Goal: Task Accomplishment & Management: Manage account settings

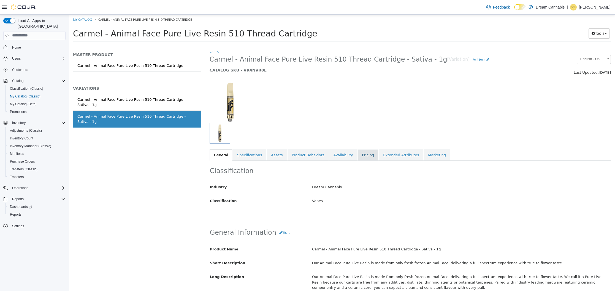
click at [358, 155] on link "Pricing" at bounding box center [368, 155] width 21 height 12
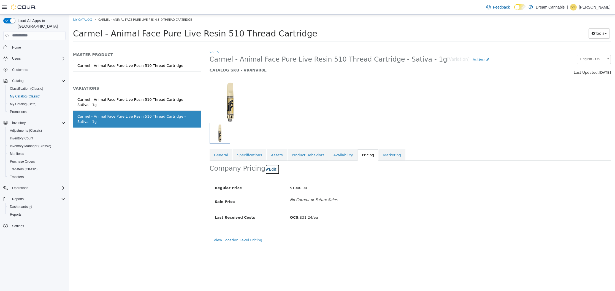
click at [267, 170] on button "Edit" at bounding box center [272, 169] width 14 height 10
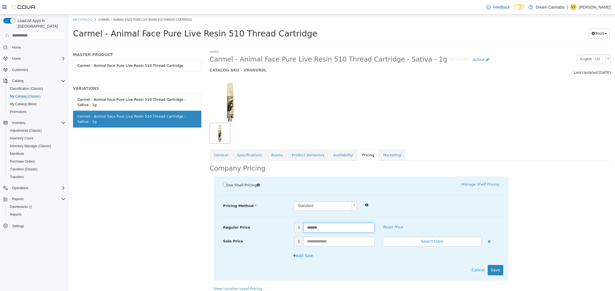
click at [337, 227] on input "*******" at bounding box center [339, 227] width 71 height 10
type input "*****"
click at [501, 268] on button "Save" at bounding box center [495, 269] width 15 height 10
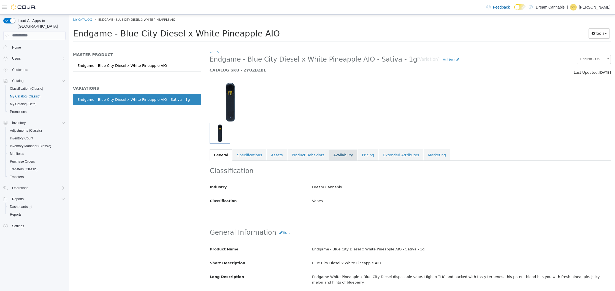
click at [339, 154] on link "Availability" at bounding box center [343, 155] width 28 height 12
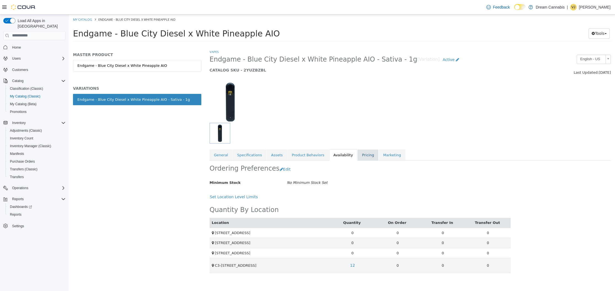
click at [358, 155] on link "Pricing" at bounding box center [368, 155] width 21 height 12
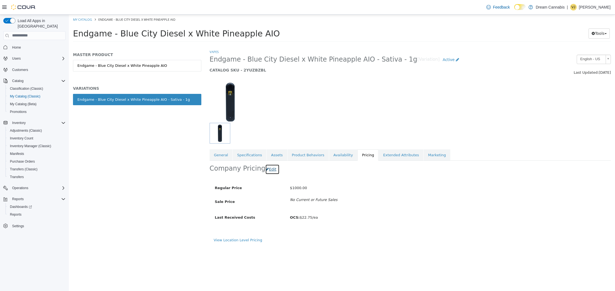
click at [268, 169] on button "Edit" at bounding box center [272, 169] width 14 height 10
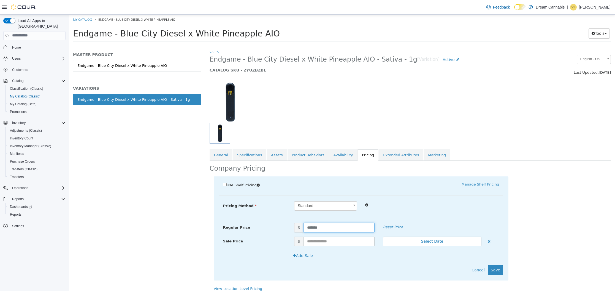
click at [350, 230] on input "*******" at bounding box center [339, 227] width 71 height 10
type input "*****"
click at [502, 268] on button "Save" at bounding box center [495, 269] width 15 height 10
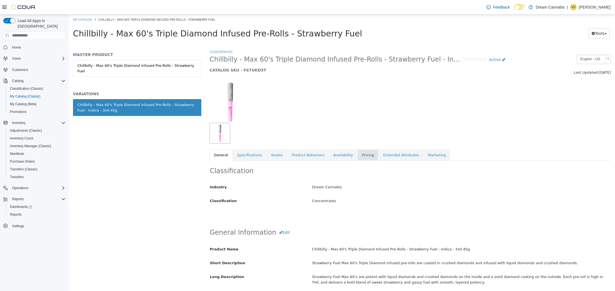
click at [358, 156] on link "Pricing" at bounding box center [368, 155] width 21 height 12
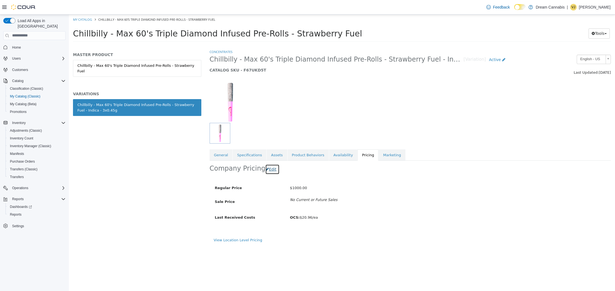
click at [270, 170] on button "Edit" at bounding box center [272, 169] width 14 height 10
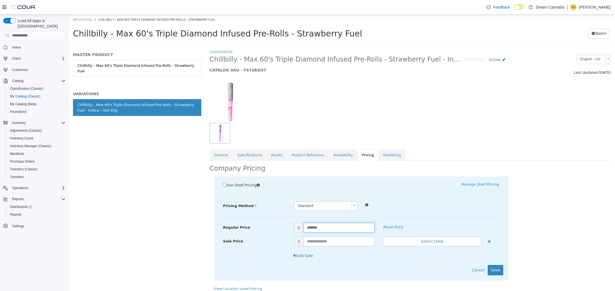
click at [347, 227] on input "*******" at bounding box center [339, 227] width 71 height 10
type input "*****"
click at [507, 269] on div "Use Shelf Pricing    Manage Shelf Pricing Shelf Price Select a Shelf Price Shel…" at bounding box center [361, 228] width 295 height 104
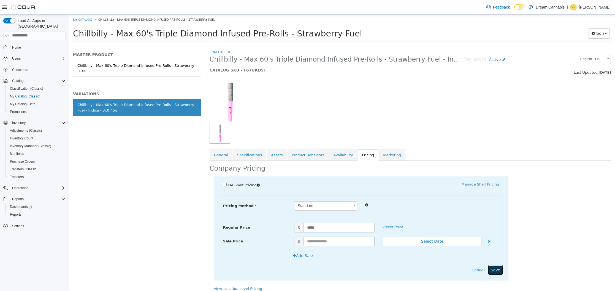
click at [500, 270] on button "Save" at bounding box center [495, 269] width 15 height 10
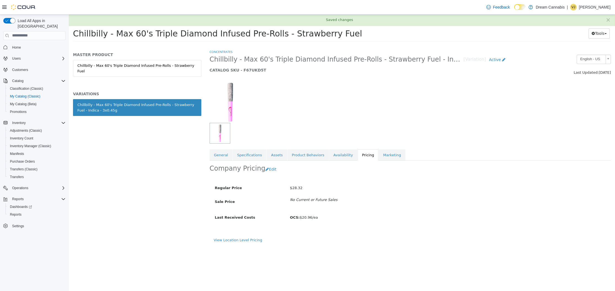
click at [377, 102] on div at bounding box center [411, 98] width 410 height 47
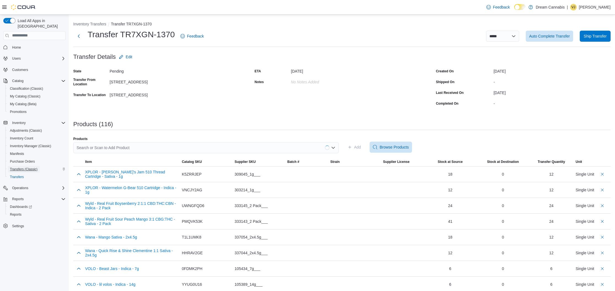
click at [20, 167] on span "Transfers (Classic)" at bounding box center [24, 169] width 28 height 4
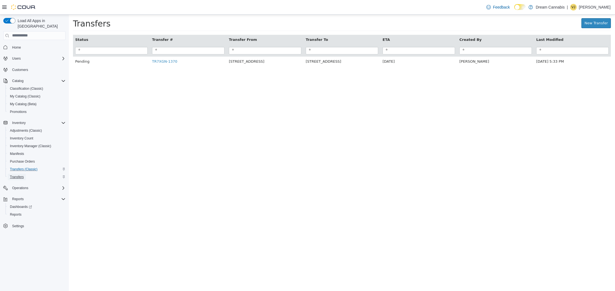
click at [17, 174] on span "Transfers" at bounding box center [17, 176] width 14 height 4
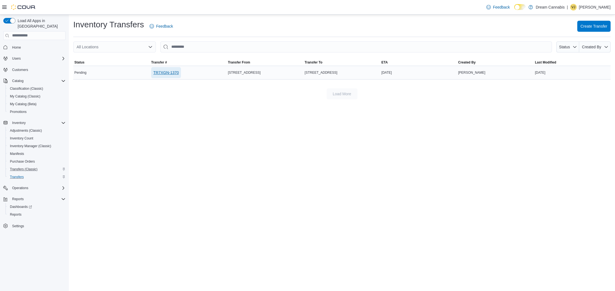
click at [170, 72] on span "TR7XGN-1370" at bounding box center [167, 73] width 26 height 6
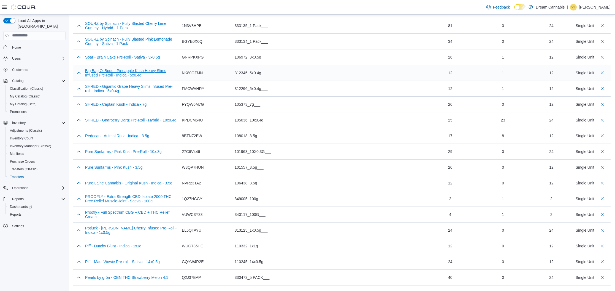
scroll to position [621, 0]
drag, startPoint x: 555, startPoint y: 166, endPoint x: 544, endPoint y: 166, distance: 11.0
click at [544, 166] on div "12" at bounding box center [552, 165] width 40 height 11
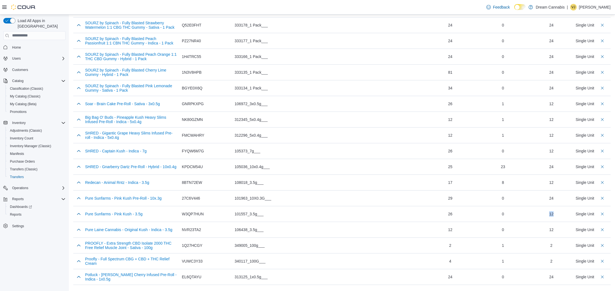
scroll to position [573, 0]
click at [604, 214] on button "Delete count" at bounding box center [603, 213] width 7 height 7
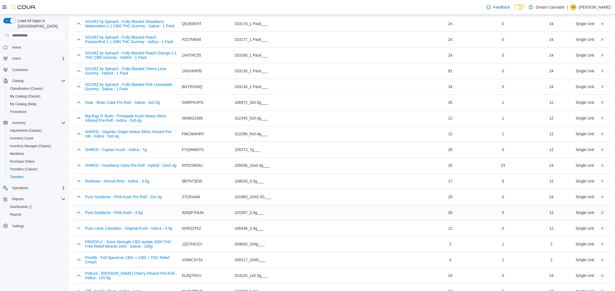
click at [524, 215] on div "0" at bounding box center [503, 212] width 49 height 11
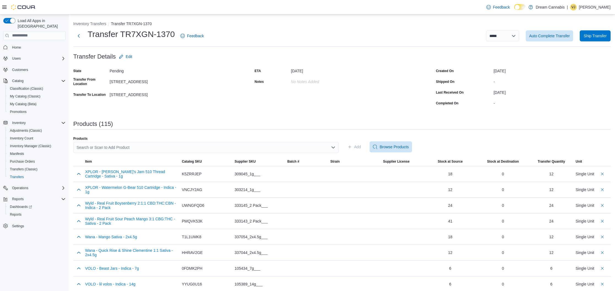
scroll to position [0, 0]
click at [184, 145] on div "Search or Scan to Add Product" at bounding box center [206, 147] width 266 height 11
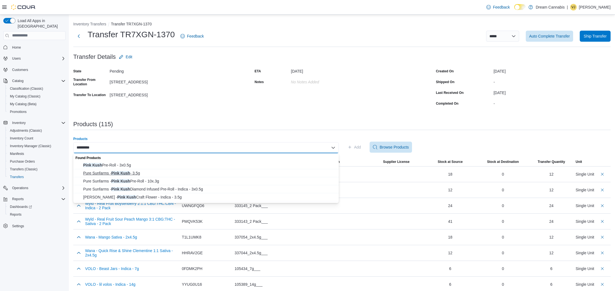
type input "*********"
click at [137, 172] on span "Pure Sunfarms - Pink Kush - 3.5g" at bounding box center [209, 173] width 252 height 6
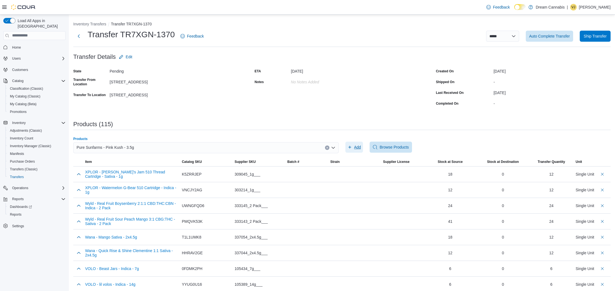
click at [355, 146] on span "Add" at bounding box center [357, 147] width 7 height 6
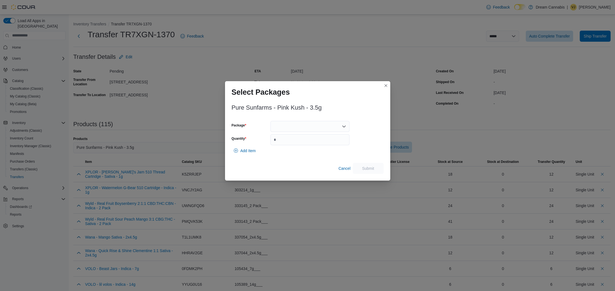
click at [311, 125] on div at bounding box center [310, 126] width 79 height 11
click at [301, 153] on span "00010265" at bounding box center [314, 152] width 66 height 6
click at [302, 140] on input "Quantity" at bounding box center [310, 139] width 79 height 11
type input "**"
click at [367, 167] on span "Submit" at bounding box center [368, 168] width 12 height 6
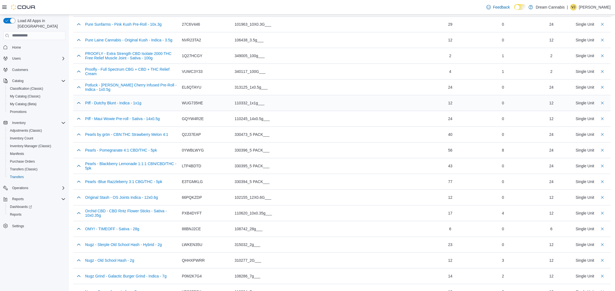
scroll to position [764, 0]
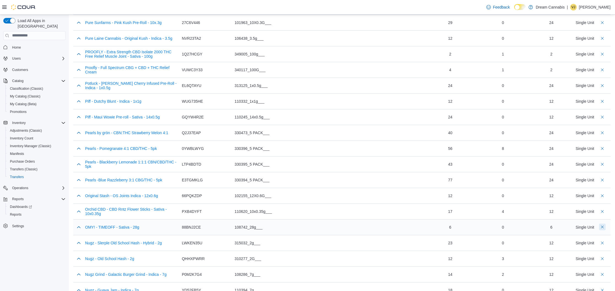
click at [602, 227] on button "Delete count" at bounding box center [603, 226] width 7 height 7
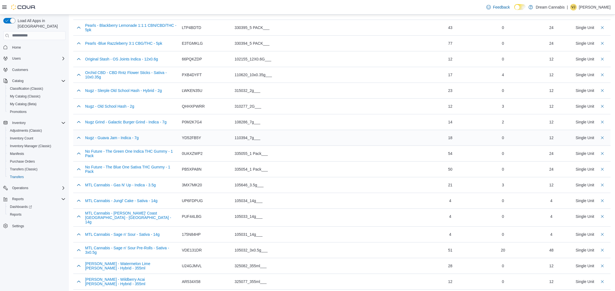
scroll to position [902, 0]
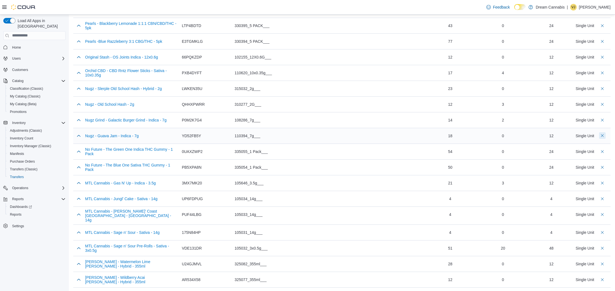
click at [603, 135] on button "Delete count" at bounding box center [603, 135] width 7 height 7
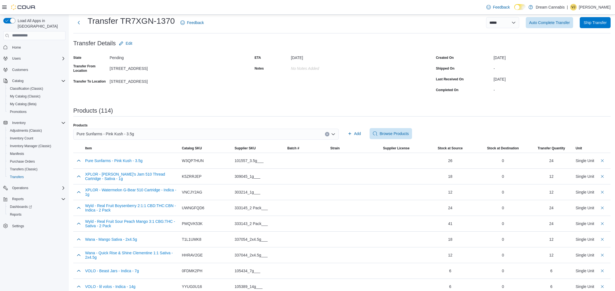
scroll to position [0, 0]
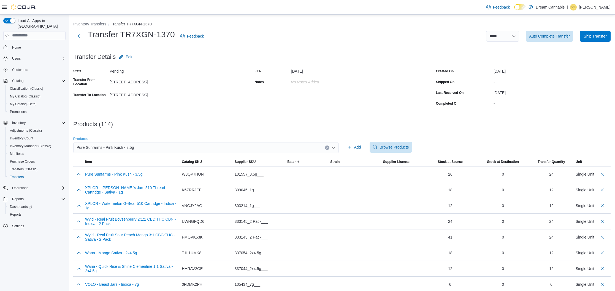
click at [328, 147] on icon "Clear input" at bounding box center [327, 147] width 2 height 2
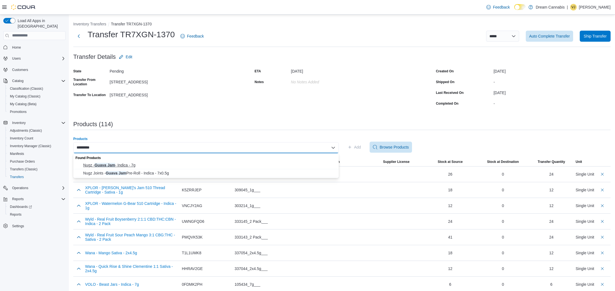
type input "*********"
click at [261, 161] on button "Nugz - Guava Jam - Indica - 7g" at bounding box center [206, 165] width 266 height 8
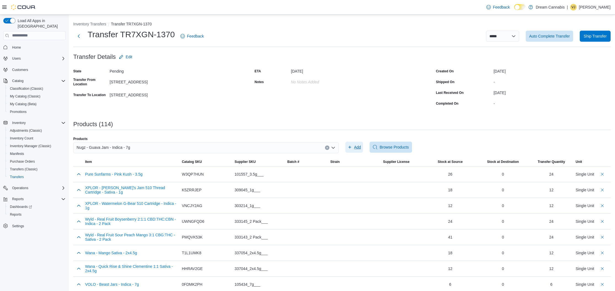
click at [356, 147] on span "Add" at bounding box center [357, 147] width 7 height 6
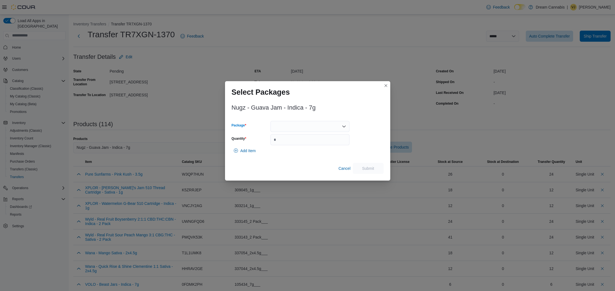
click at [298, 124] on div at bounding box center [310, 126] width 79 height 11
click at [297, 153] on span "2925057P1" at bounding box center [314, 152] width 66 height 6
click at [296, 136] on input "Quantity" at bounding box center [310, 139] width 79 height 11
type input "*"
click at [373, 170] on span "Submit" at bounding box center [368, 168] width 12 height 6
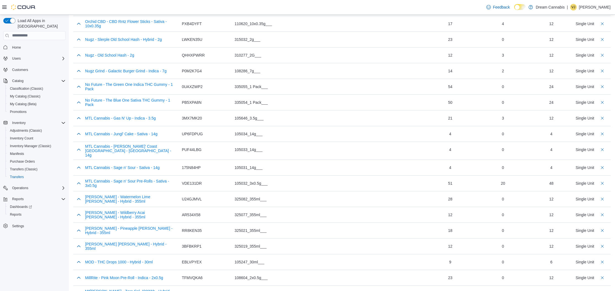
scroll to position [968, 0]
click at [603, 179] on button "Delete count" at bounding box center [603, 182] width 7 height 7
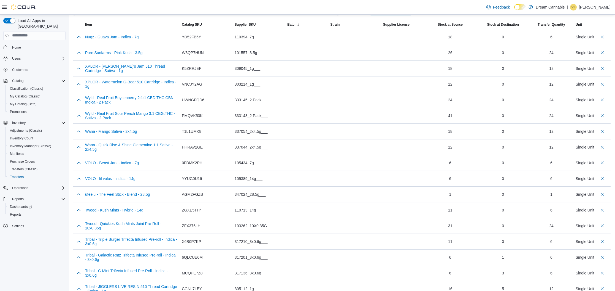
scroll to position [0, 0]
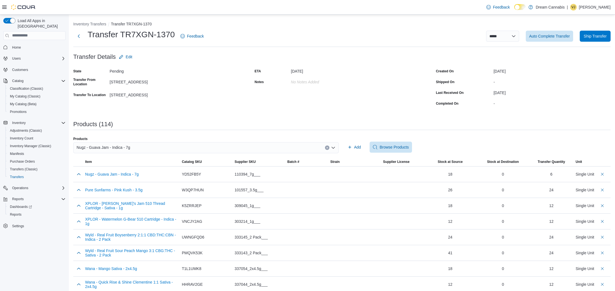
click at [229, 147] on div "Nugz - Guava Jam - Indica - 7g" at bounding box center [206, 147] width 266 height 11
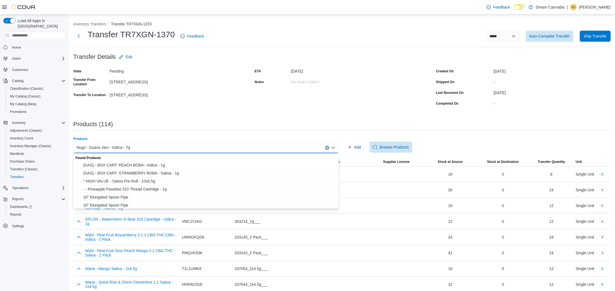
click at [230, 147] on div "Nugz - Guava Jam - Indica - 7g Combo box. Selected. Nugz - Guava Jam - Indica -…" at bounding box center [206, 147] width 266 height 11
click at [230, 147] on div "Nugz - Guava Jam - Indica - 7g" at bounding box center [206, 147] width 266 height 11
click at [230, 147] on div "Nugz - Guava Jam - Indica - 7g Combo box. Selected. Nugz - Guava Jam - Indica -…" at bounding box center [206, 147] width 266 height 11
click at [230, 147] on div "Nugz - Guava Jam - Indica - 7g" at bounding box center [206, 147] width 266 height 11
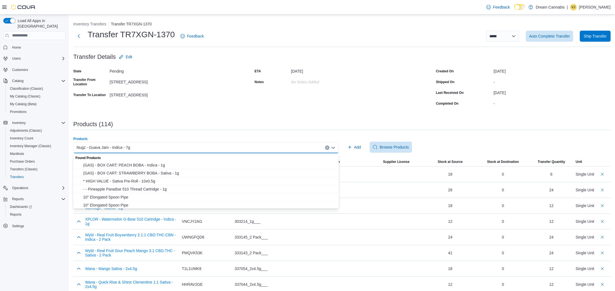
click at [326, 146] on icon "Clear input" at bounding box center [327, 147] width 2 height 2
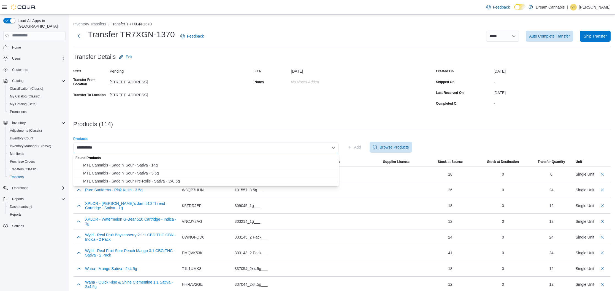
type input "**********"
click at [165, 181] on span "MTL Cannabis - Sage n' Sour Pre-Rolls - Sativa - 3x0.5g" at bounding box center [209, 181] width 252 height 6
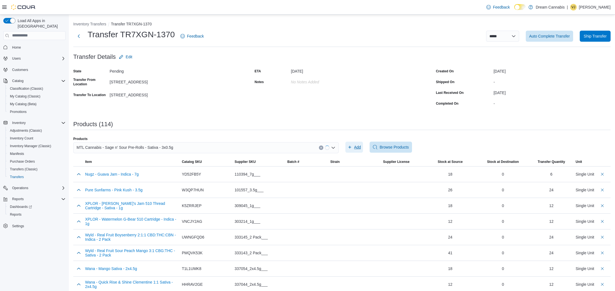
click at [352, 146] on span "Add" at bounding box center [355, 146] width 14 height 11
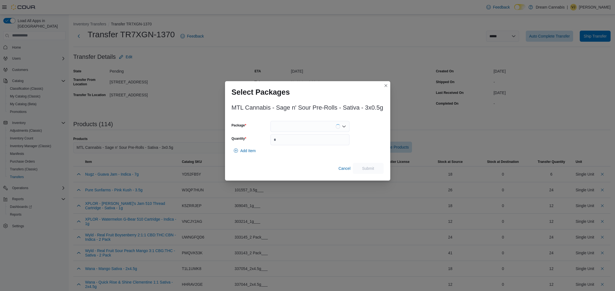
click at [314, 124] on div at bounding box center [310, 126] width 79 height 11
click at [302, 149] on span "200125A3204" at bounding box center [314, 149] width 66 height 6
click at [304, 143] on input "Quantity" at bounding box center [310, 139] width 79 height 11
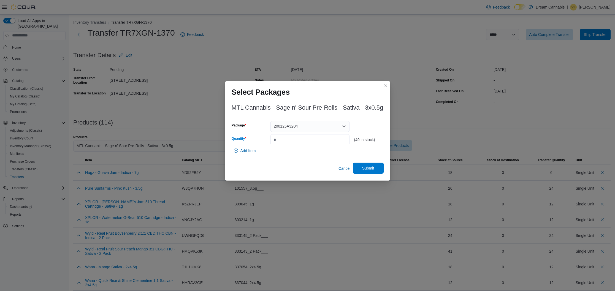
type input "**"
click at [378, 171] on span "Submit" at bounding box center [368, 167] width 24 height 11
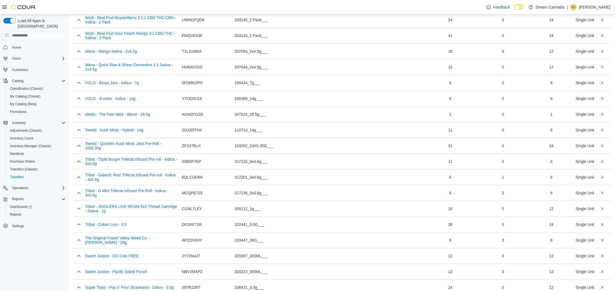
scroll to position [0, 0]
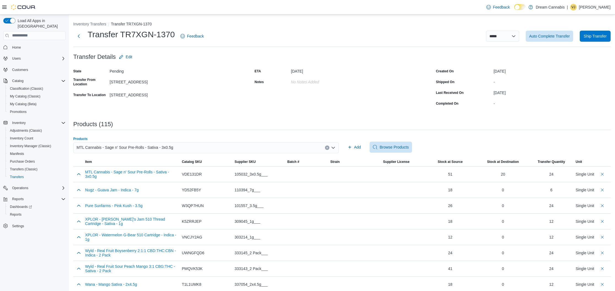
click at [328, 147] on icon "Clear input" at bounding box center [327, 147] width 2 height 2
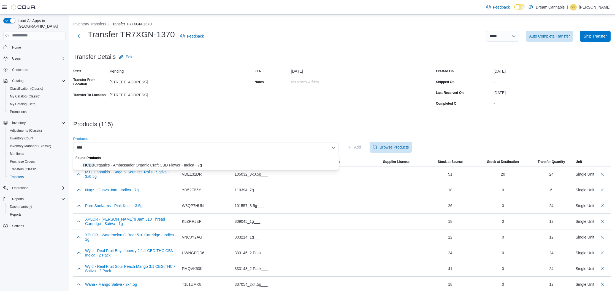
type input "****"
click at [265, 166] on span "HCBD Organics - Ambassador Organic Craft CBD Flower - Indica - 7g" at bounding box center [209, 165] width 252 height 6
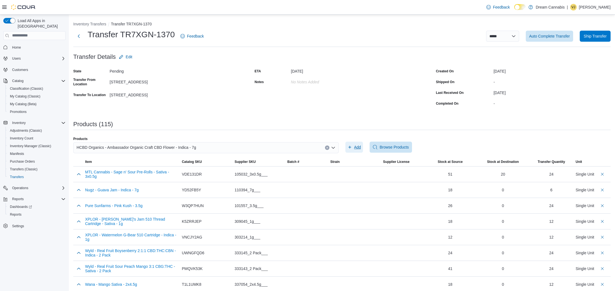
click at [357, 146] on span "Add" at bounding box center [357, 147] width 7 height 6
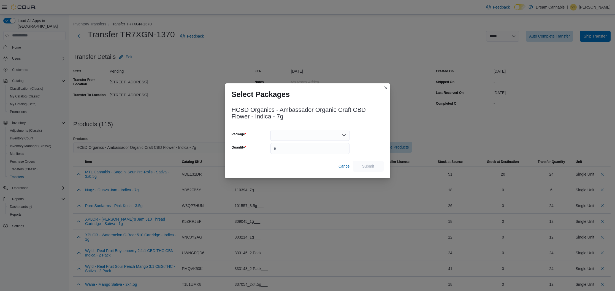
click at [280, 138] on div at bounding box center [310, 135] width 79 height 11
click at [290, 136] on div "Combo box. Selected. . Press Backspace to delete . Combo box input. Select a Pa…" at bounding box center [310, 135] width 79 height 11
click at [367, 140] on div at bounding box center [368, 142] width 29 height 24
click at [307, 150] on input "Quantity" at bounding box center [310, 148] width 79 height 11
type input "*"
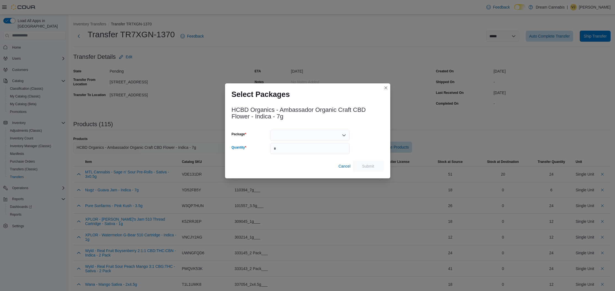
click at [340, 135] on div at bounding box center [310, 135] width 79 height 11
click at [343, 135] on icon "Close list of options" at bounding box center [344, 135] width 4 height 4
click at [344, 165] on span "Cancel" at bounding box center [345, 166] width 12 height 6
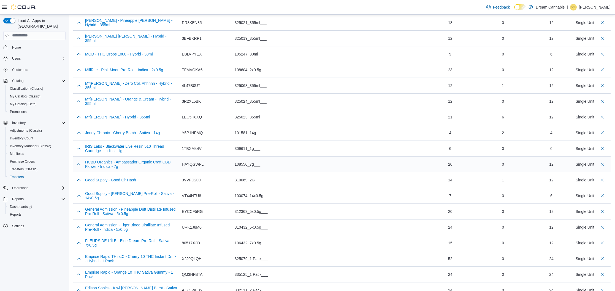
scroll to position [1174, 0]
click at [603, 163] on button "Delete count" at bounding box center [603, 164] width 7 height 7
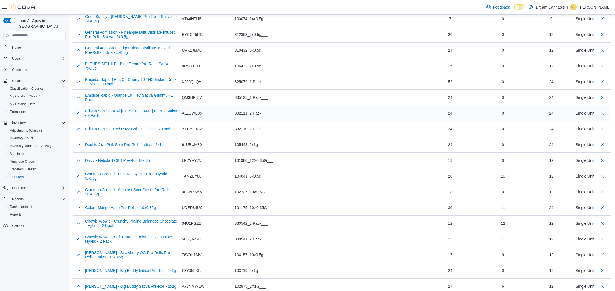
scroll to position [1337, 0]
drag, startPoint x: 603, startPoint y: 173, endPoint x: 384, endPoint y: 134, distance: 221.7
click at [603, 173] on button "Delete count" at bounding box center [603, 174] width 7 height 7
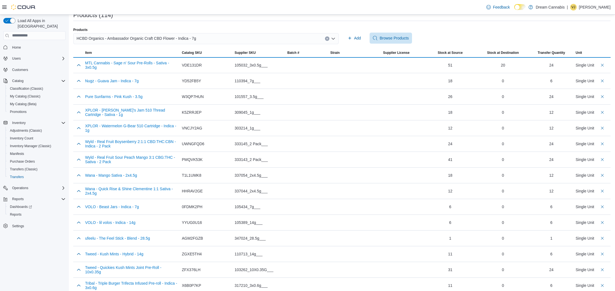
scroll to position [0, 0]
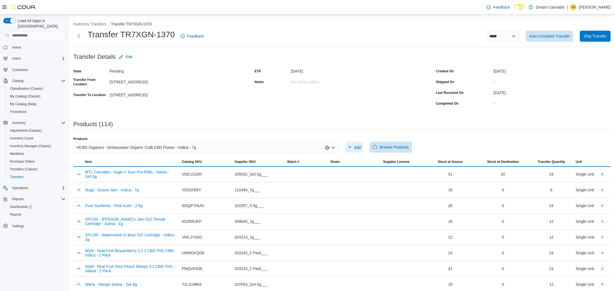
click at [356, 147] on span "Add" at bounding box center [357, 147] width 7 height 6
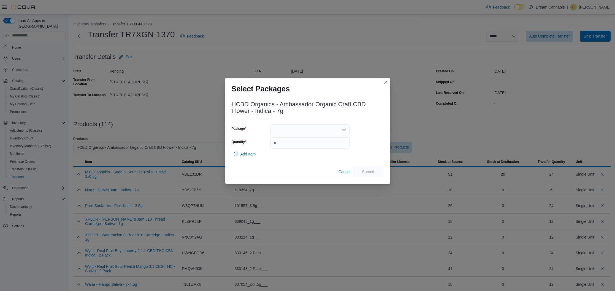
click at [309, 129] on div at bounding box center [310, 129] width 79 height 11
click at [305, 146] on span "1905F008" at bounding box center [314, 147] width 66 height 6
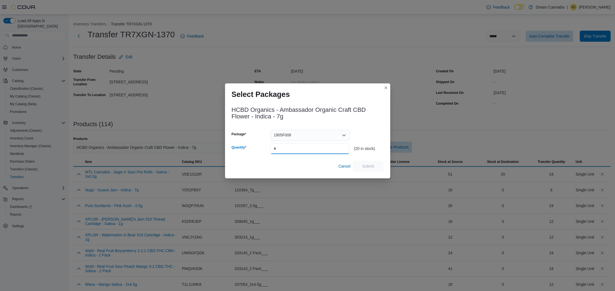
click at [305, 146] on input "Quantity" at bounding box center [310, 148] width 79 height 11
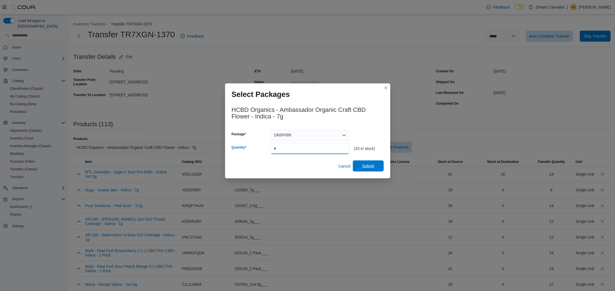
type input "**"
click at [375, 168] on span "Submit" at bounding box center [368, 165] width 24 height 11
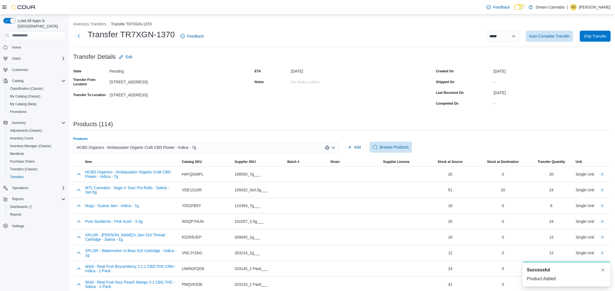
click at [327, 147] on icon "Clear input" at bounding box center [327, 147] width 1 height 1
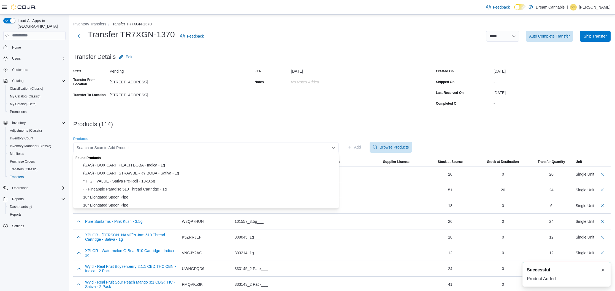
click at [293, 148] on div "Search or Scan to Add Product" at bounding box center [206, 147] width 266 height 11
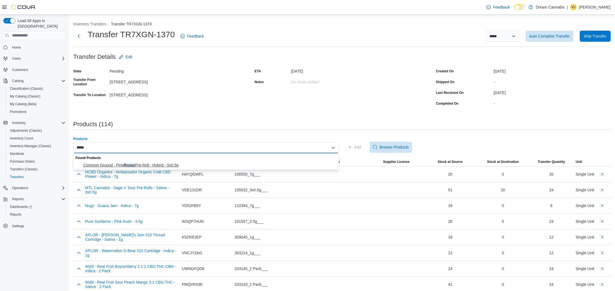
type input "*****"
click at [270, 165] on span "Common Ground - Pink Rozay Pre-Roll - Hybrid - 5x0.5g" at bounding box center [209, 165] width 252 height 6
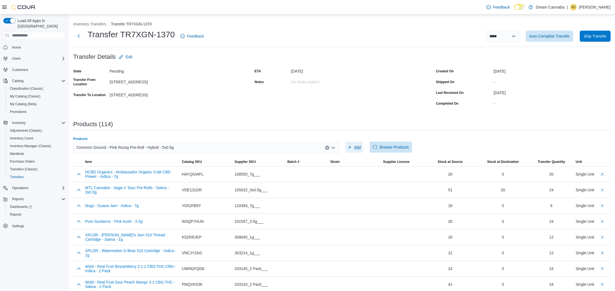
click at [355, 147] on span "Add" at bounding box center [357, 147] width 7 height 6
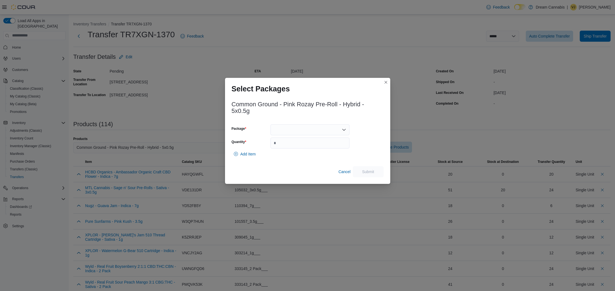
click at [287, 128] on div at bounding box center [310, 129] width 79 height 11
click at [289, 142] on span "F25F0159" at bounding box center [314, 144] width 66 height 6
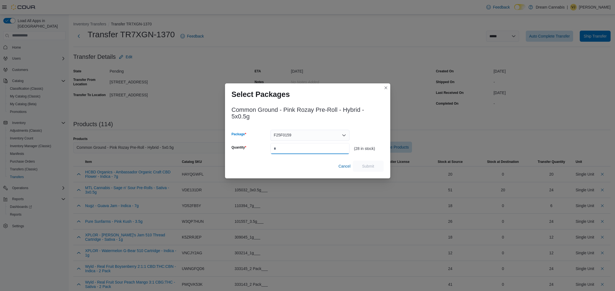
click at [289, 143] on input "Quantity" at bounding box center [310, 148] width 79 height 11
type input "**"
click at [370, 163] on span "Submit" at bounding box center [368, 166] width 12 height 6
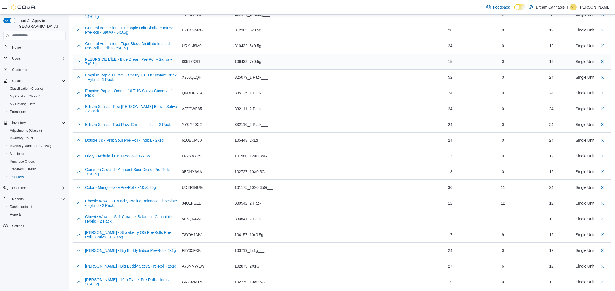
scroll to position [1372, 0]
click at [604, 185] on button "Delete count" at bounding box center [603, 186] width 7 height 7
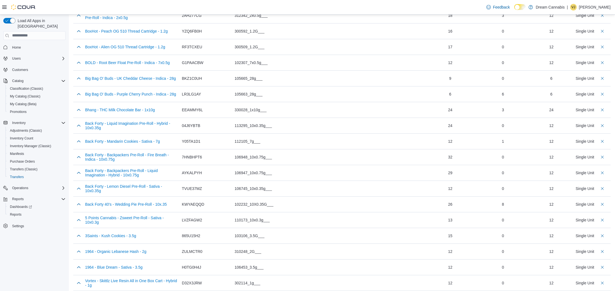
scroll to position [1671, 0]
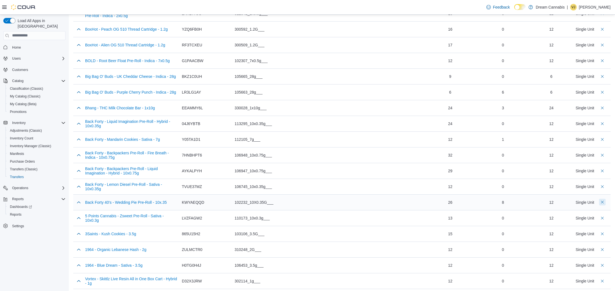
click at [603, 199] on button "Delete count" at bounding box center [603, 201] width 7 height 7
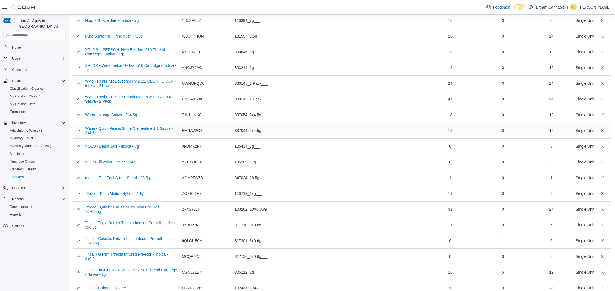
scroll to position [0, 0]
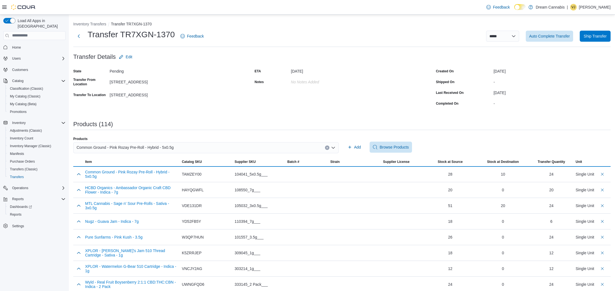
click at [301, 147] on div "Common Ground - Pink Rozay Pre-Roll - Hybrid - 5x0.5g" at bounding box center [206, 147] width 266 height 11
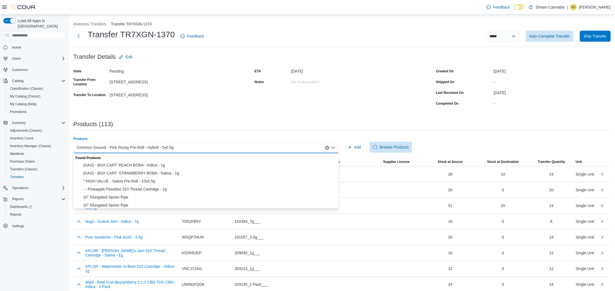
click at [326, 147] on icon "Clear input" at bounding box center [327, 147] width 2 height 2
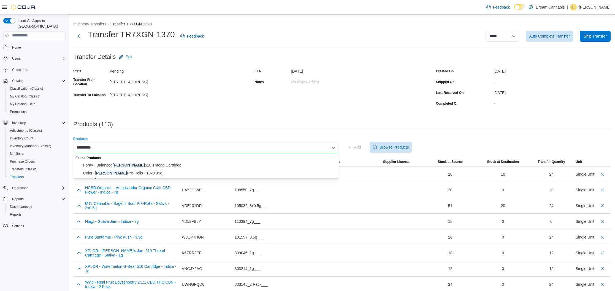
type input "**********"
click at [246, 172] on span "Color - Mango Haze Pre-Rolls - 10x0.35g" at bounding box center [209, 173] width 252 height 6
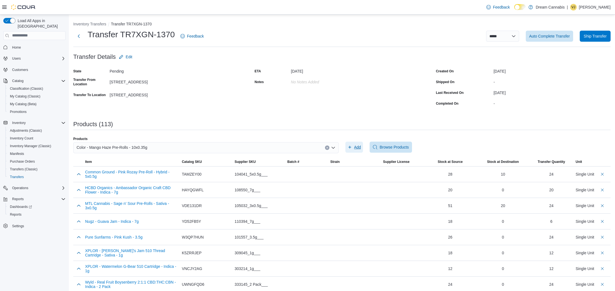
click at [359, 147] on span "Add" at bounding box center [357, 147] width 7 height 6
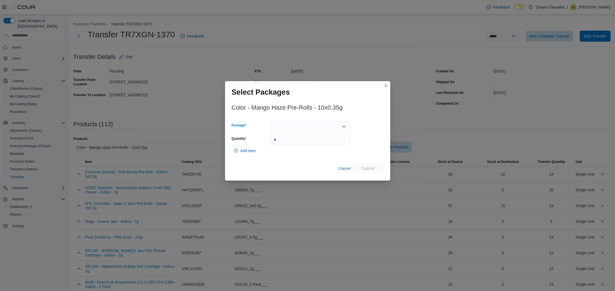
click at [297, 127] on div at bounding box center [310, 126] width 79 height 11
click at [295, 150] on span "L250700171" at bounding box center [314, 152] width 66 height 6
click at [301, 137] on input "Quantity" at bounding box center [310, 139] width 79 height 11
type input "**"
click at [372, 167] on span "Submit" at bounding box center [368, 168] width 12 height 6
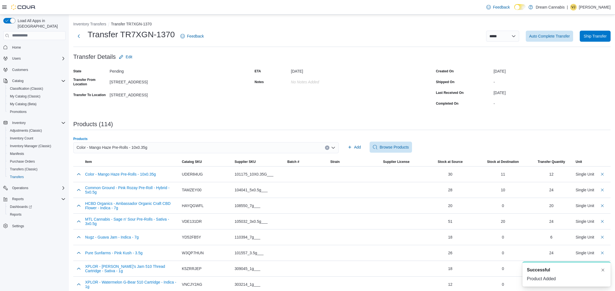
click at [326, 147] on icon "Clear input" at bounding box center [327, 147] width 2 height 2
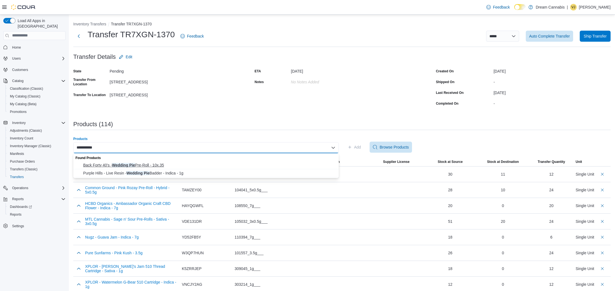
type input "**********"
click at [256, 164] on span "Back Forty 40's - Wedding Pie Pre-Roll - 10x.35" at bounding box center [209, 165] width 252 height 6
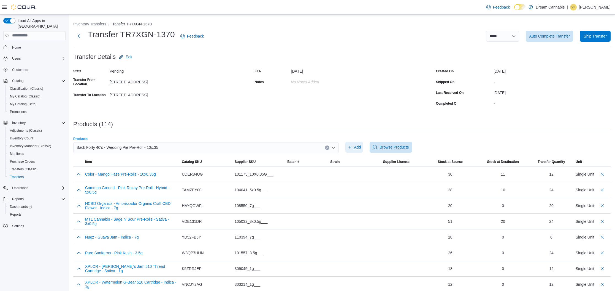
click at [352, 146] on span "Add" at bounding box center [355, 146] width 14 height 11
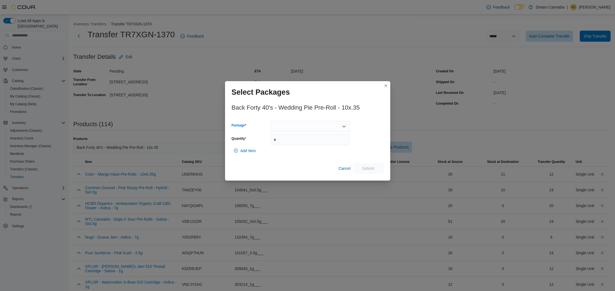
click at [308, 128] on div at bounding box center [310, 126] width 79 height 11
click at [308, 128] on div "Combo box. Selected. . Press Backspace to delete . Combo box input. Select a Pa…" at bounding box center [310, 126] width 79 height 11
click at [298, 159] on span "30603850-01" at bounding box center [314, 160] width 66 height 6
click at [298, 142] on input "Quantity" at bounding box center [310, 139] width 79 height 11
type input "**"
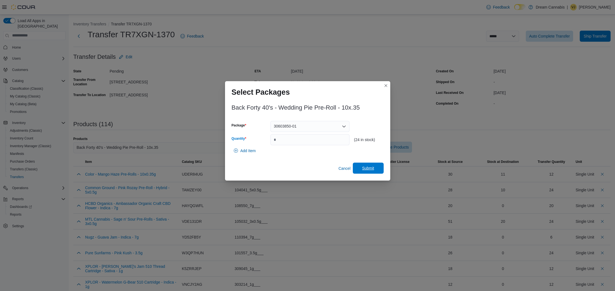
click at [368, 166] on span "Submit" at bounding box center [368, 168] width 12 height 6
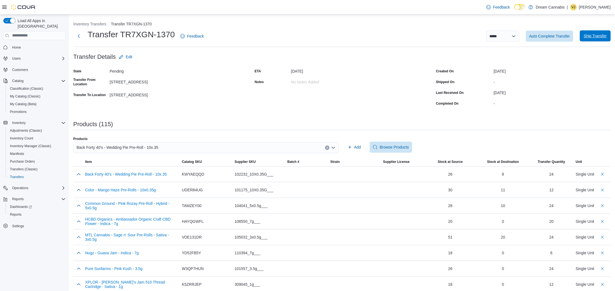
click at [598, 39] on span "Ship Transfer" at bounding box center [596, 35] width 24 height 11
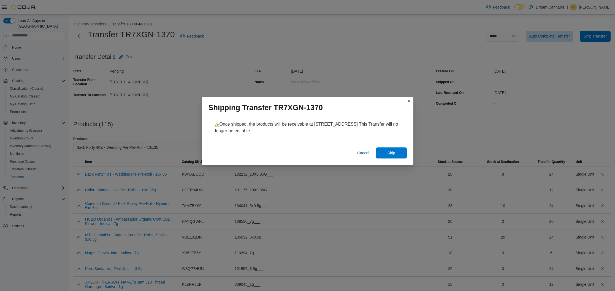
click at [395, 154] on span "Ship" at bounding box center [392, 153] width 8 height 6
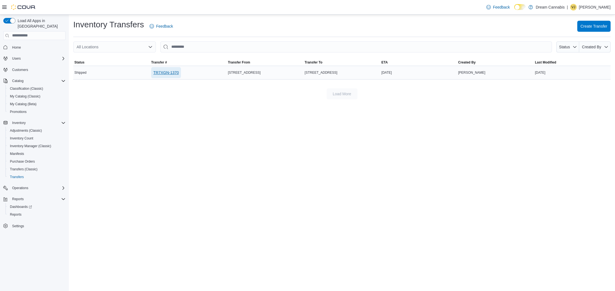
click at [167, 72] on span "TR7XGN-1370" at bounding box center [167, 73] width 26 height 6
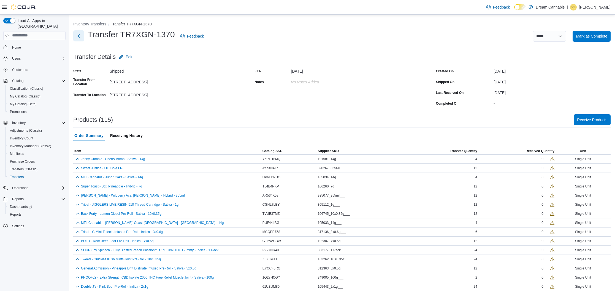
click at [78, 36] on button "Next" at bounding box center [78, 35] width 11 height 11
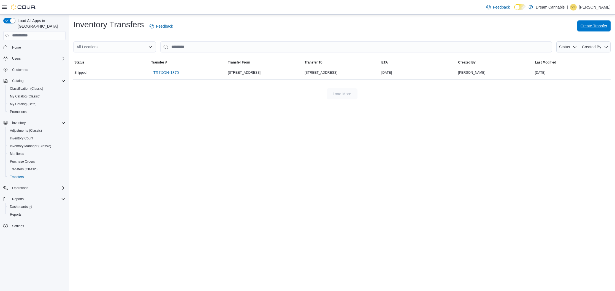
click at [594, 25] on span "Create Transfer" at bounding box center [594, 26] width 27 height 6
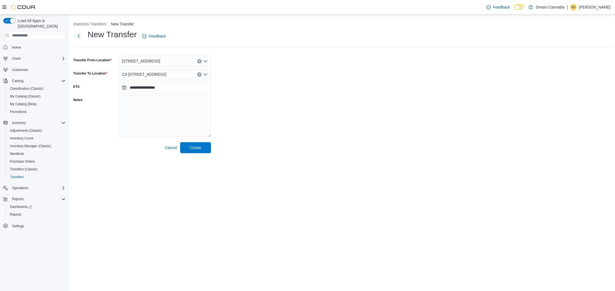
click at [201, 72] on div "C3-[STREET_ADDRESS]" at bounding box center [165, 74] width 92 height 11
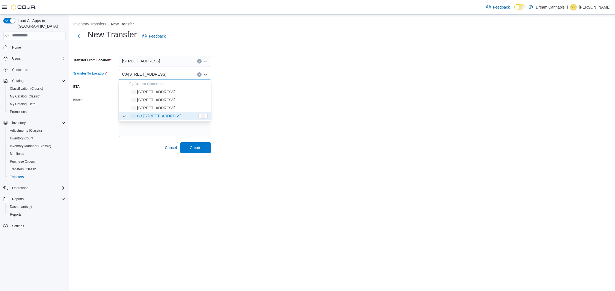
click at [200, 74] on icon "Clear input" at bounding box center [199, 74] width 2 height 2
drag, startPoint x: 160, startPoint y: 92, endPoint x: 213, endPoint y: 117, distance: 58.6
click at [160, 92] on span "[STREET_ADDRESS]" at bounding box center [156, 92] width 38 height 6
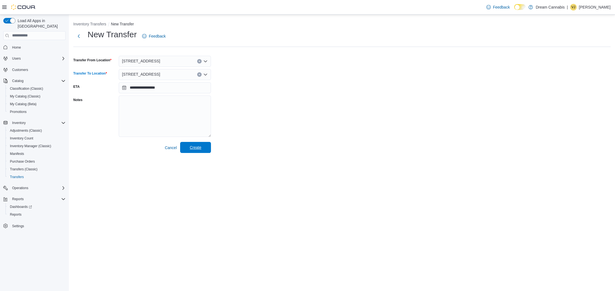
click at [204, 148] on span "Create" at bounding box center [196, 147] width 24 height 11
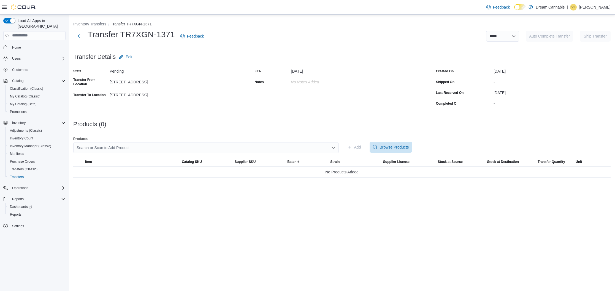
click at [179, 147] on div "Search or Scan to Add Product" at bounding box center [206, 147] width 266 height 11
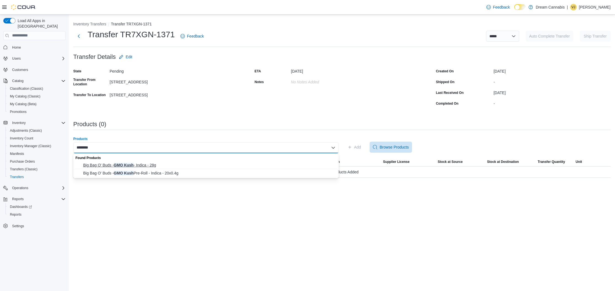
type input "********"
click at [147, 163] on span "Big Bag O' Buds - GMO Kush - Indica - 28g" at bounding box center [209, 165] width 252 height 6
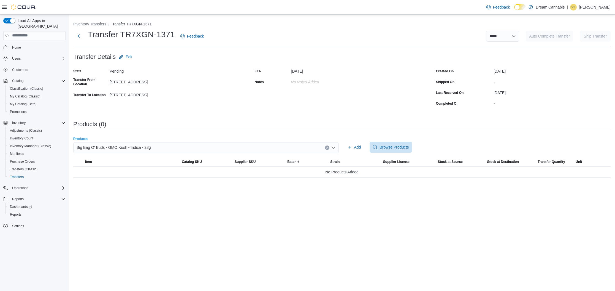
click at [323, 147] on div "Big Bag O' Buds - GMO Kush - Indica - 28g" at bounding box center [206, 147] width 266 height 11
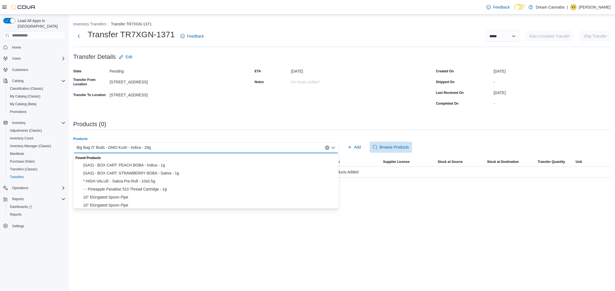
click at [326, 147] on button "Clear input" at bounding box center [327, 147] width 4 height 4
click at [315, 147] on div "Search or Scan to Add Product" at bounding box center [206, 147] width 266 height 11
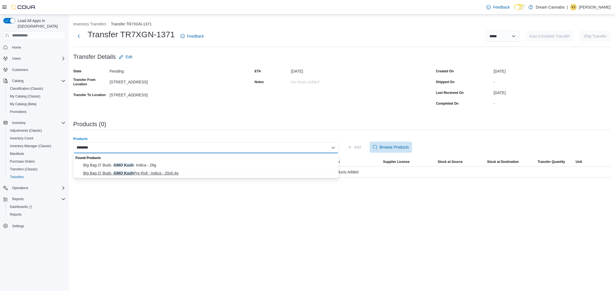
type input "********"
click at [186, 173] on span "Big Bag O' Buds - GMO Kush Pre-Roll - Indica - 20x0.4g" at bounding box center [209, 173] width 252 height 6
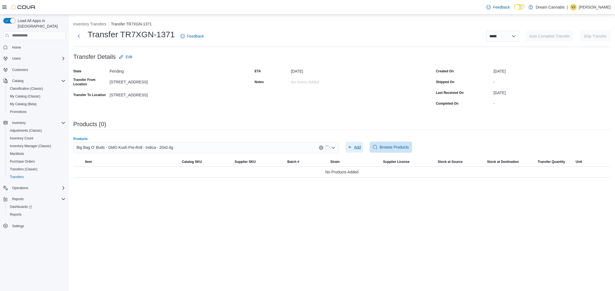
click at [358, 146] on span "Add" at bounding box center [357, 147] width 7 height 6
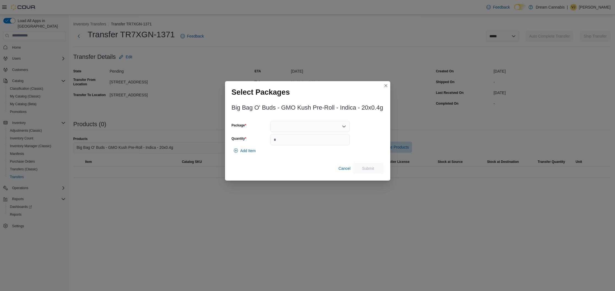
click at [310, 123] on div at bounding box center [310, 126] width 79 height 11
click at [299, 143] on span "13252250511" at bounding box center [314, 144] width 66 height 6
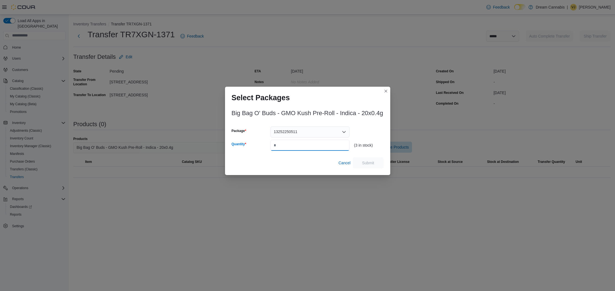
click at [317, 147] on input "Quantity" at bounding box center [310, 144] width 79 height 11
type input "*"
click at [369, 158] on span "Submit" at bounding box center [368, 162] width 24 height 11
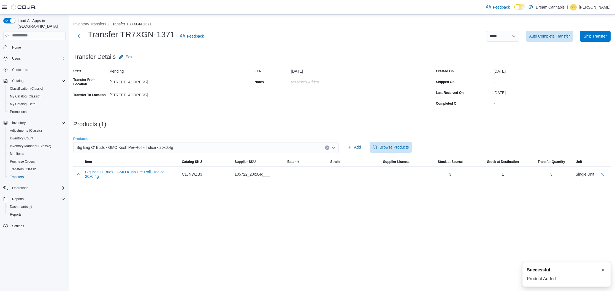
click at [326, 146] on icon "Clear input" at bounding box center [327, 147] width 2 height 2
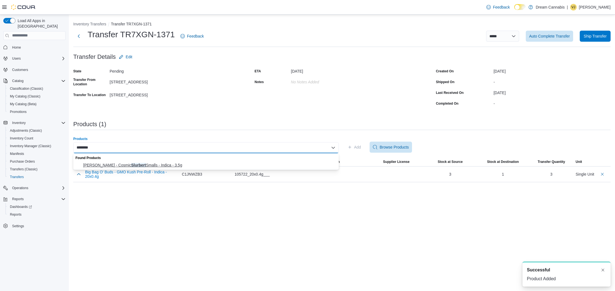
type input "********"
click at [166, 163] on span "[PERSON_NAME] - Cosmic Slurbert Smalls - Indica - 3.5g" at bounding box center [209, 165] width 252 height 6
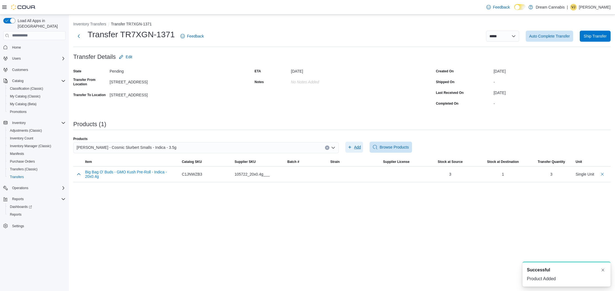
click at [354, 145] on span "Add" at bounding box center [357, 147] width 7 height 6
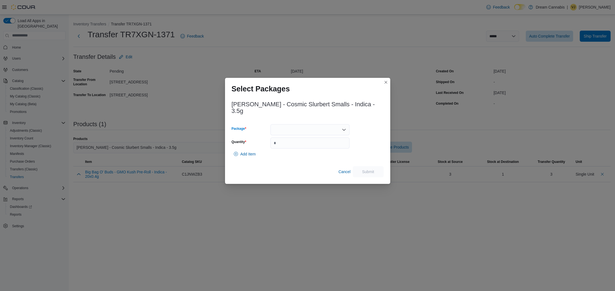
click at [289, 128] on div at bounding box center [310, 129] width 79 height 11
drag, startPoint x: 281, startPoint y: 146, endPoint x: 302, endPoint y: 142, distance: 21.4
click at [281, 146] on span "CC[DATE].105" at bounding box center [314, 144] width 66 height 6
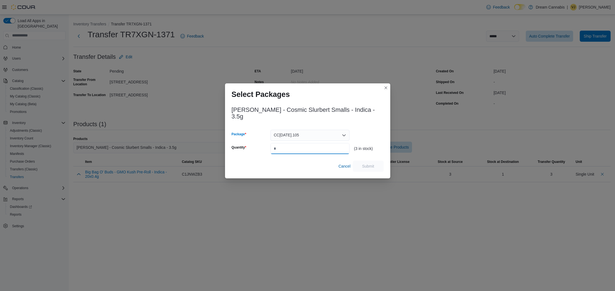
drag, startPoint x: 302, startPoint y: 142, endPoint x: 298, endPoint y: 142, distance: 3.9
click at [302, 143] on input "Quantity" at bounding box center [310, 148] width 79 height 11
click at [323, 149] on input "*" at bounding box center [310, 148] width 79 height 11
type input "*"
click at [374, 169] on div "[PERSON_NAME] - Cosmic Slurbert Smalls - Indica - 3.5g Package CC[DATE].105 Qua…" at bounding box center [307, 139] width 165 height 77
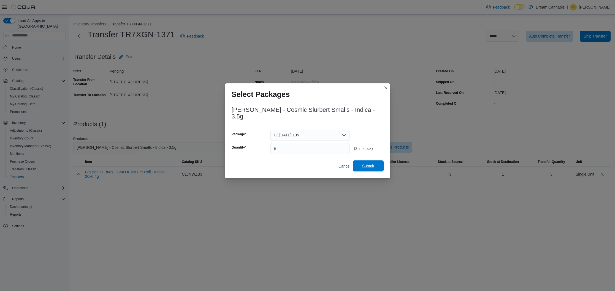
click at [373, 165] on span "Submit" at bounding box center [368, 166] width 12 height 6
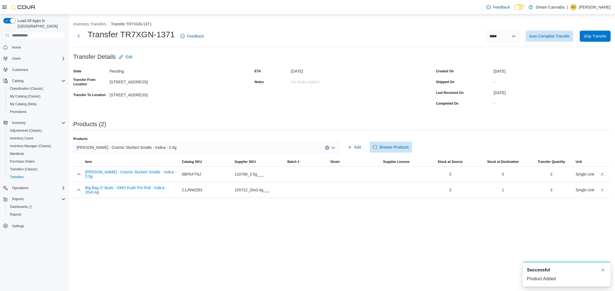
drag, startPoint x: 327, startPoint y: 147, endPoint x: 299, endPoint y: 149, distance: 27.9
click at [326, 147] on icon "Clear input" at bounding box center [327, 147] width 2 height 2
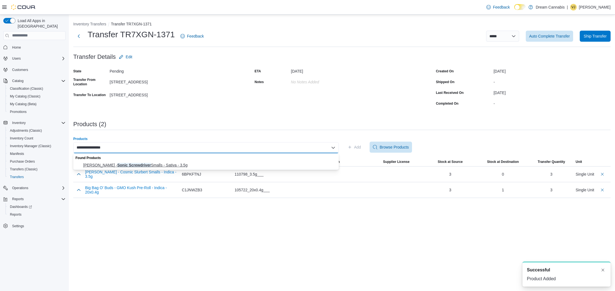
type input "**********"
click at [195, 167] on span "[PERSON_NAME] - Sonic Screwdriver Smalls - Sativa - 3.5g" at bounding box center [209, 165] width 252 height 6
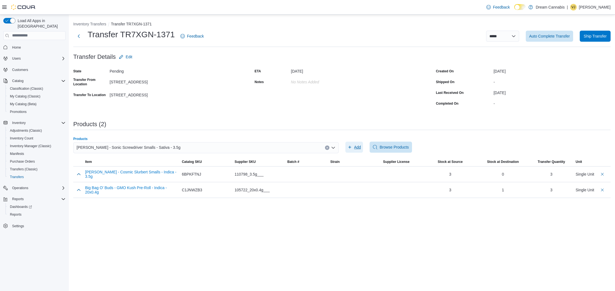
click at [350, 150] on span "Add" at bounding box center [355, 146] width 14 height 11
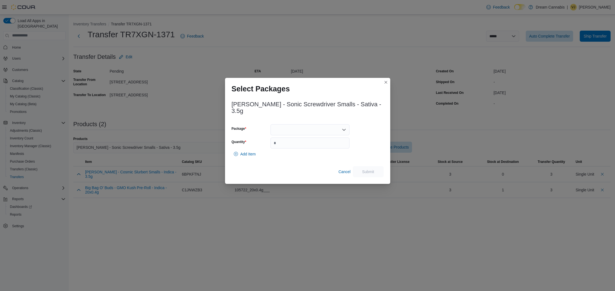
click at [311, 131] on div at bounding box center [310, 129] width 79 height 11
drag, startPoint x: 308, startPoint y: 148, endPoint x: 309, endPoint y: 145, distance: 3.7
click at [309, 128] on div at bounding box center [310, 129] width 79 height 11
click at [310, 142] on span "CC[DATE].103" at bounding box center [314, 144] width 66 height 6
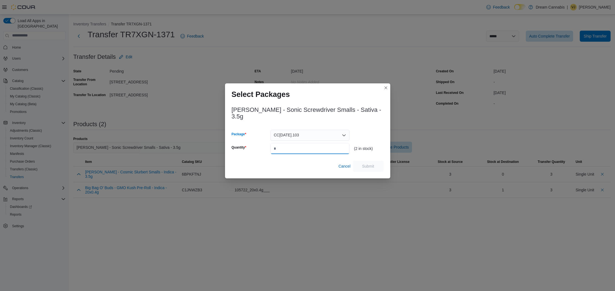
click at [309, 143] on input "Quantity" at bounding box center [310, 148] width 79 height 11
type input "*"
click at [375, 162] on span "Submit" at bounding box center [368, 165] width 24 height 11
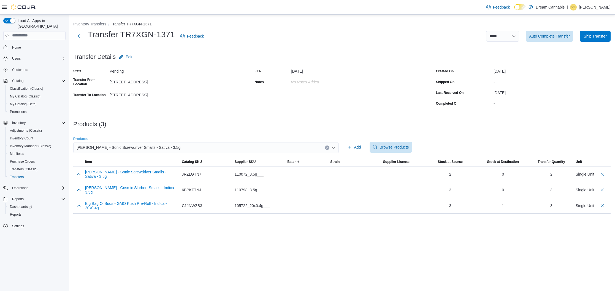
click at [326, 148] on icon "Clear input" at bounding box center [327, 147] width 2 height 2
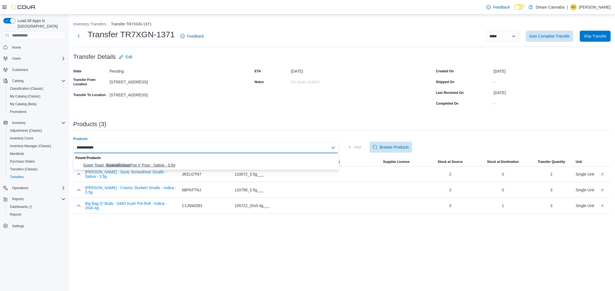
type input "**********"
click at [138, 162] on span "Super Toast - Guavalicious Pop n' Pour - Sativa - 3.5g" at bounding box center [209, 165] width 252 height 6
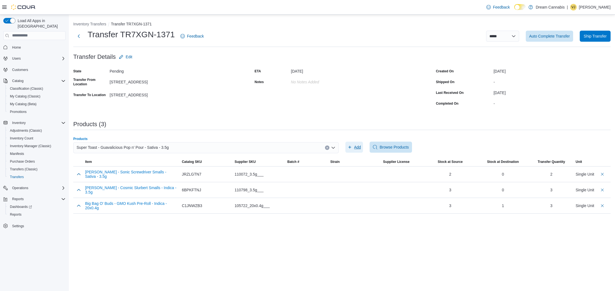
click at [354, 148] on span "Add" at bounding box center [355, 146] width 14 height 11
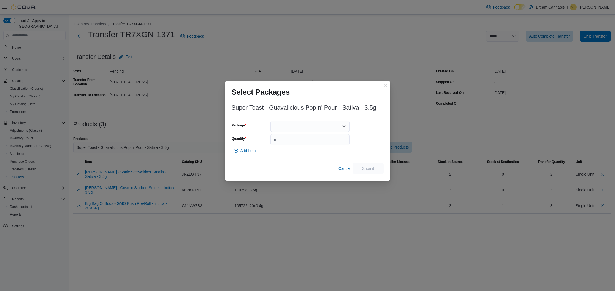
click at [333, 125] on div at bounding box center [310, 126] width 79 height 11
click at [316, 144] on span "00008626" at bounding box center [314, 144] width 66 height 6
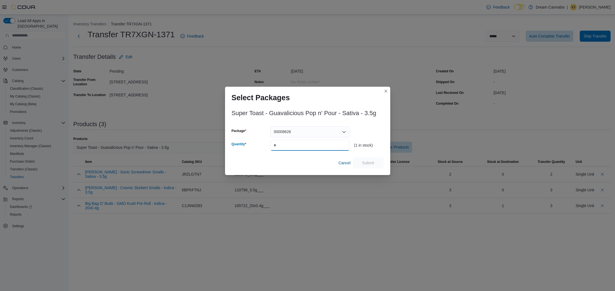
click at [316, 144] on input "Quantity" at bounding box center [310, 144] width 79 height 11
type input "*"
click at [378, 160] on span "Submit" at bounding box center [368, 162] width 24 height 11
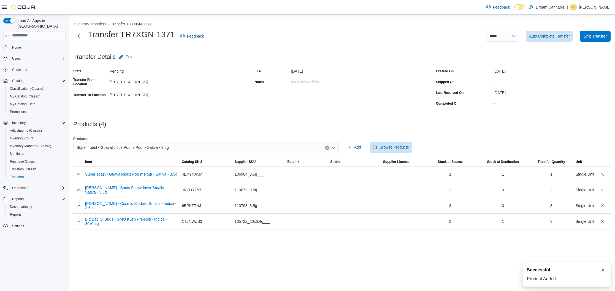
click at [326, 148] on icon "Clear input" at bounding box center [327, 147] width 2 height 2
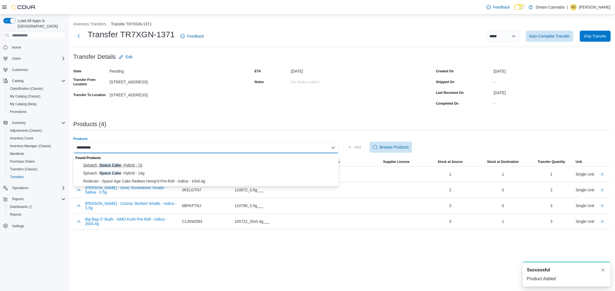
type input "**********"
click at [143, 166] on span "Spinach - Space Cake - Hybrid - 7g" at bounding box center [209, 165] width 252 height 6
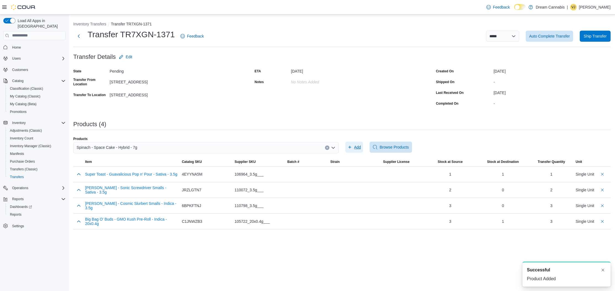
click at [352, 146] on icon "button" at bounding box center [350, 147] width 4 height 4
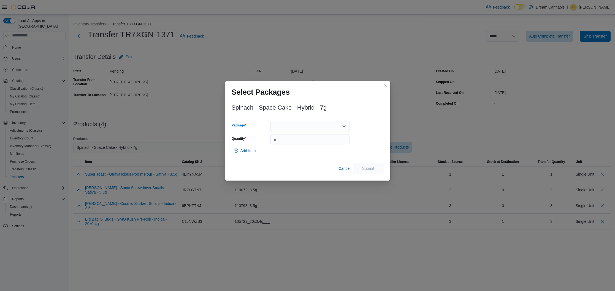
drag, startPoint x: 287, startPoint y: 125, endPoint x: 283, endPoint y: 130, distance: 7.1
click at [287, 125] on div at bounding box center [310, 126] width 79 height 11
click at [287, 142] on span "020947" at bounding box center [314, 144] width 66 height 6
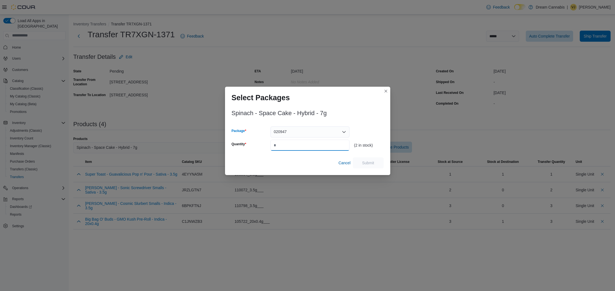
click at [296, 143] on input "Quantity" at bounding box center [310, 144] width 79 height 11
type input "*"
click at [372, 160] on span "Submit" at bounding box center [368, 162] width 24 height 11
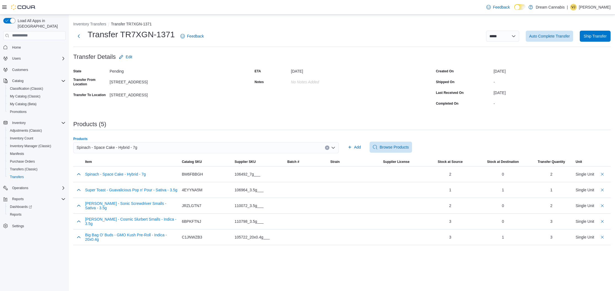
click at [326, 147] on icon "Clear input" at bounding box center [327, 147] width 2 height 2
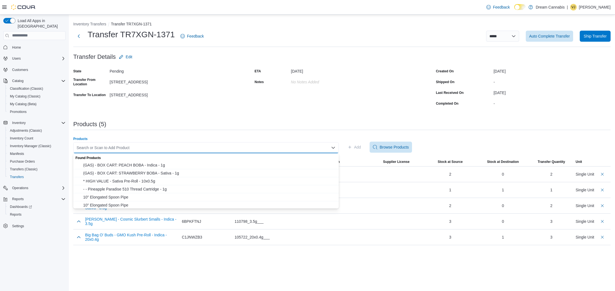
click at [276, 146] on div "Search or Scan to Add Product" at bounding box center [206, 147] width 266 height 11
type input "*****"
click at [188, 178] on span "The Corner Boys Cannabis Co. - The Goods - Hybrid - 3.5g" at bounding box center [209, 181] width 252 height 6
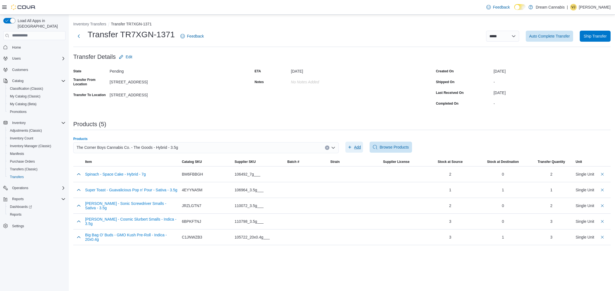
click at [356, 149] on span "Add" at bounding box center [357, 147] width 7 height 6
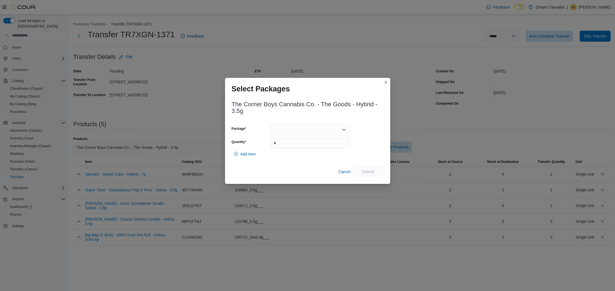
click at [283, 133] on div at bounding box center [310, 129] width 79 height 11
click at [298, 145] on span "UN15-24-0002" at bounding box center [314, 147] width 66 height 6
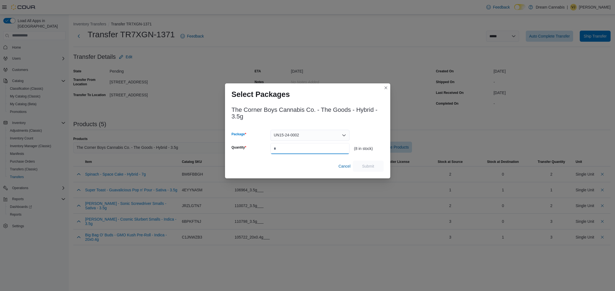
click at [300, 146] on input "Quantity" at bounding box center [310, 148] width 79 height 11
type input "*"
click at [367, 169] on span "Submit" at bounding box center [368, 165] width 24 height 11
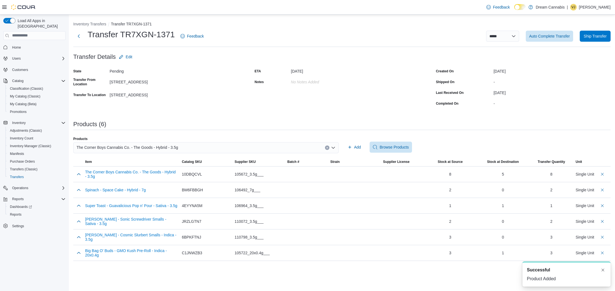
click at [327, 147] on icon "Clear input" at bounding box center [327, 147] width 2 height 2
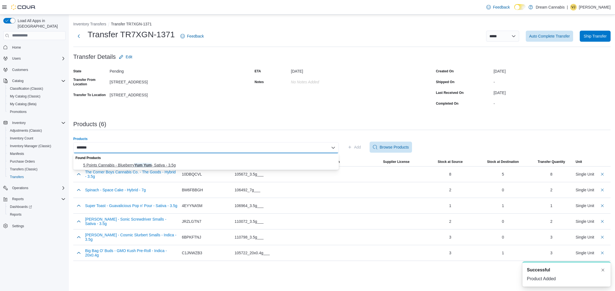
type input "*******"
click at [213, 165] on span "5 Points Cannabis - Blueberry Yum Yum - Sativa - 3.5g" at bounding box center [209, 165] width 252 height 6
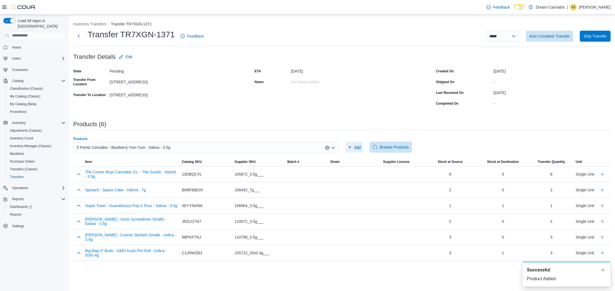
click at [362, 144] on button "Add" at bounding box center [355, 146] width 18 height 11
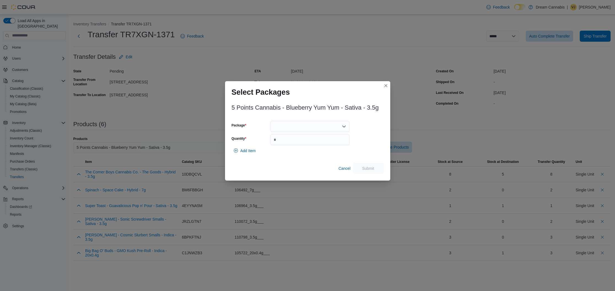
drag, startPoint x: 290, startPoint y: 124, endPoint x: 283, endPoint y: 130, distance: 9.2
click at [290, 124] on div at bounding box center [310, 126] width 79 height 11
click at [282, 143] on span "1ABK0SB32C3" at bounding box center [314, 144] width 66 height 6
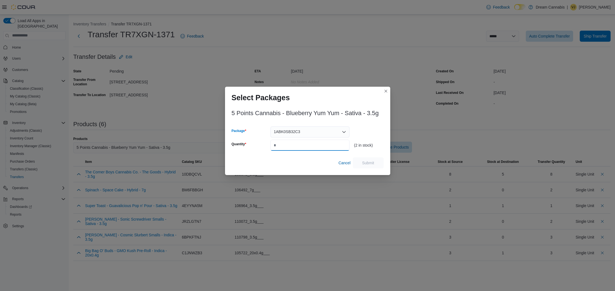
drag, startPoint x: 289, startPoint y: 144, endPoint x: 284, endPoint y: 145, distance: 5.0
click at [287, 144] on input "Quantity" at bounding box center [310, 144] width 79 height 11
type input "*"
click at [364, 162] on span "Submit" at bounding box center [368, 163] width 12 height 6
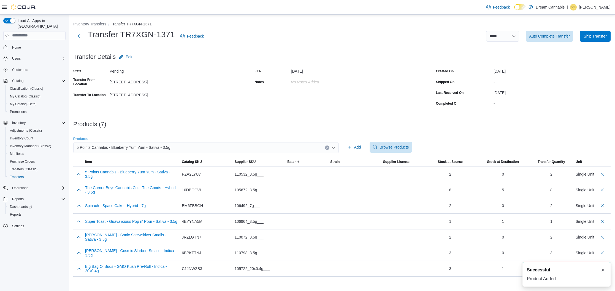
click at [327, 146] on icon "Clear input" at bounding box center [327, 147] width 2 height 2
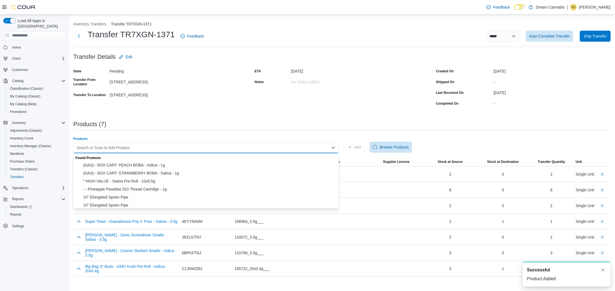
click at [300, 149] on div "Search or Scan to Add Product Combo box. Selected. Combo box input. Search or S…" at bounding box center [206, 147] width 266 height 11
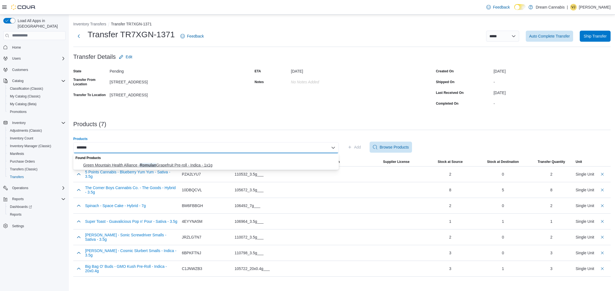
type input "*******"
click at [242, 162] on span "Green Mountain Health Alliance - Romulan Grapefruit Pre-roll - Indica - 1x1g" at bounding box center [209, 165] width 252 height 6
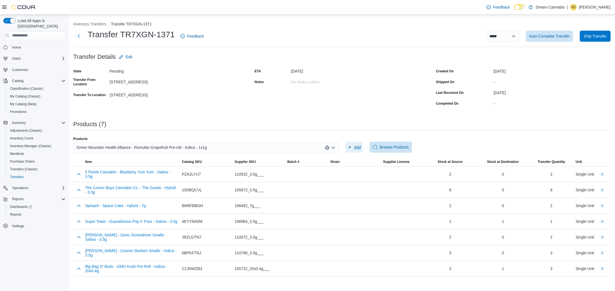
click at [354, 148] on span "Add" at bounding box center [355, 146] width 14 height 11
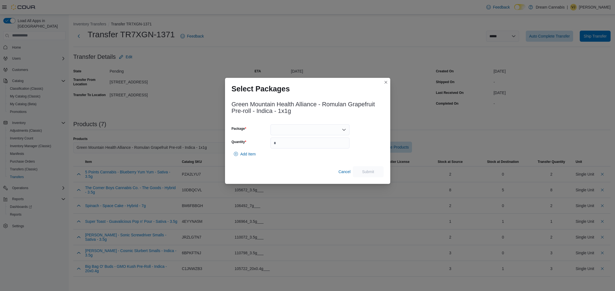
drag, startPoint x: 291, startPoint y: 130, endPoint x: 291, endPoint y: 132, distance: 2.8
click at [291, 130] on div at bounding box center [310, 129] width 79 height 11
click at [290, 148] on span "2024PL0017" at bounding box center [314, 147] width 66 height 6
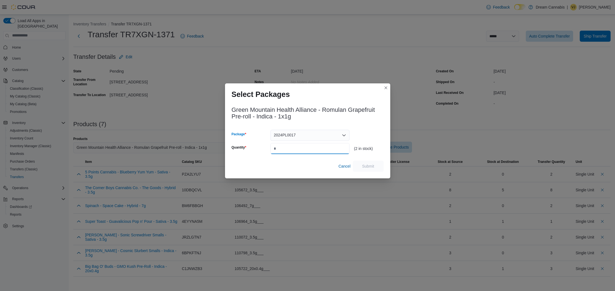
click at [291, 147] on input "Quantity" at bounding box center [310, 148] width 79 height 11
type input "*"
drag, startPoint x: 370, startPoint y: 167, endPoint x: 367, endPoint y: 168, distance: 2.8
click at [370, 168] on span "Submit" at bounding box center [368, 166] width 12 height 6
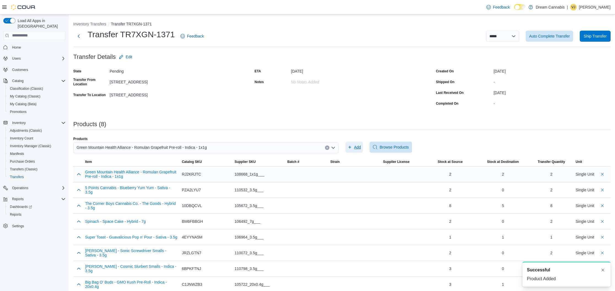
scroll to position [3, 0]
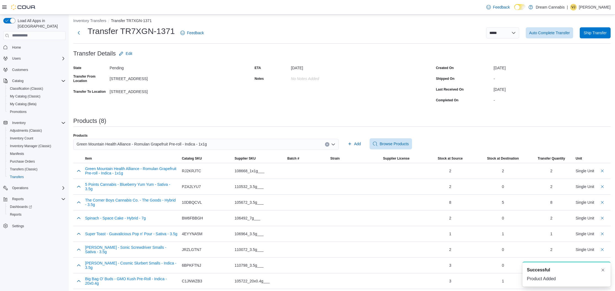
drag, startPoint x: 325, startPoint y: 144, endPoint x: 318, endPoint y: 142, distance: 7.1
click at [325, 144] on button "Clear input" at bounding box center [327, 144] width 4 height 4
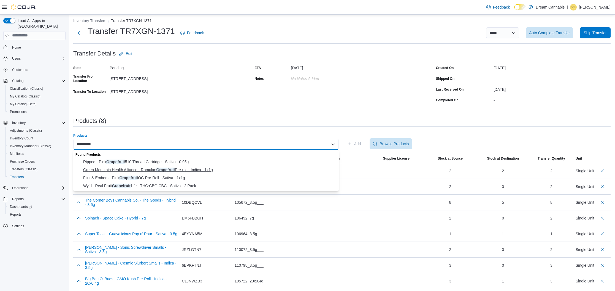
type input "**********"
click at [189, 170] on span "Green Mountain Health Alliance - Romulan Grapefruit Pre-roll - Indica - 1x1g" at bounding box center [209, 170] width 252 height 6
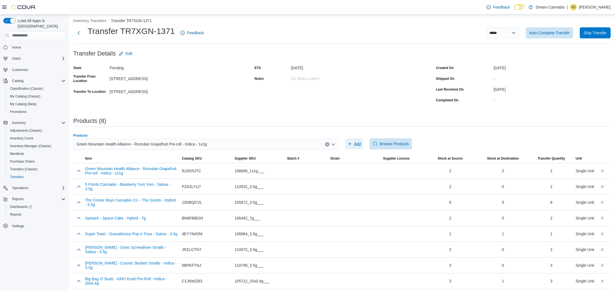
click at [354, 142] on span "Add" at bounding box center [355, 143] width 14 height 11
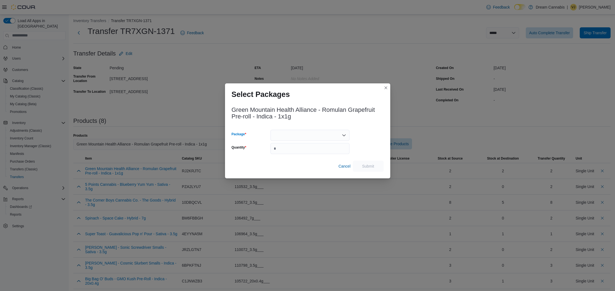
click at [278, 135] on div at bounding box center [310, 135] width 79 height 11
click at [352, 124] on div "Green Mountain Health Alliance - Romulan Grapefruit Pre-roll - Indica - 1x1g Pa…" at bounding box center [308, 137] width 152 height 68
click at [388, 89] on button "Closes this modal window" at bounding box center [386, 87] width 7 height 7
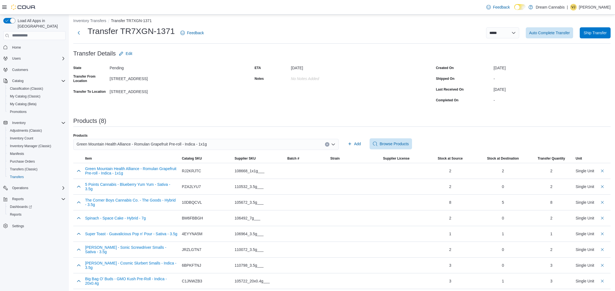
click at [326, 144] on icon "Clear input" at bounding box center [327, 144] width 2 height 2
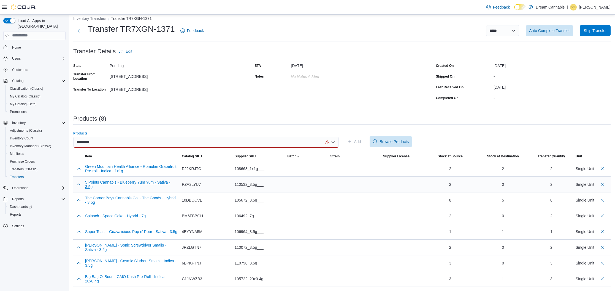
scroll to position [0, 0]
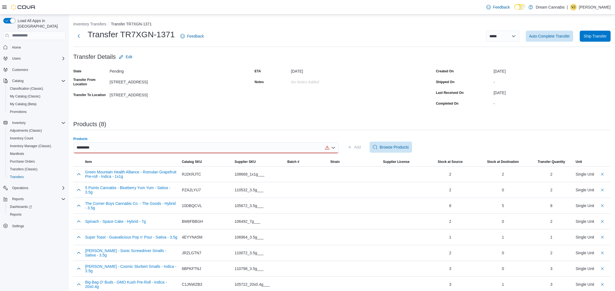
click at [123, 146] on div "********* Combo box. Selected. thumbs up. Selected. Combo box input. Search or …" at bounding box center [206, 147] width 266 height 11
click at [115, 148] on div "**********" at bounding box center [206, 147] width 266 height 11
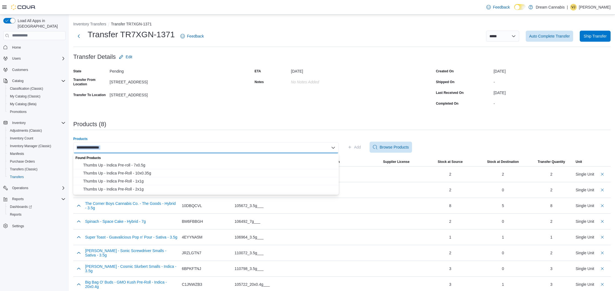
click at [115, 148] on div "**********" at bounding box center [206, 147] width 266 height 11
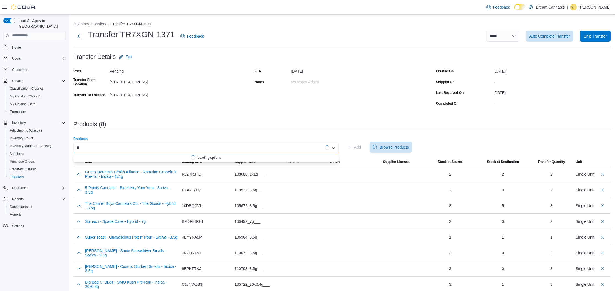
type input "*"
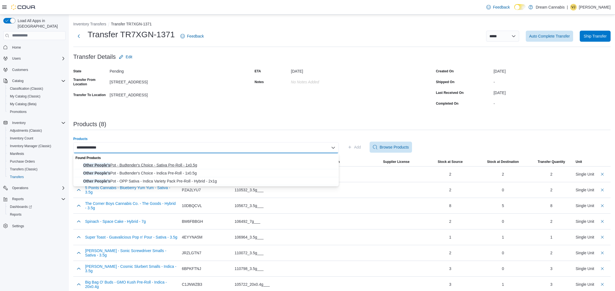
type input "**********"
click at [177, 163] on span "Other People's Pot - Budtender's Choice - Sativa Pre-Roll - 1x0.5g" at bounding box center [209, 165] width 252 height 6
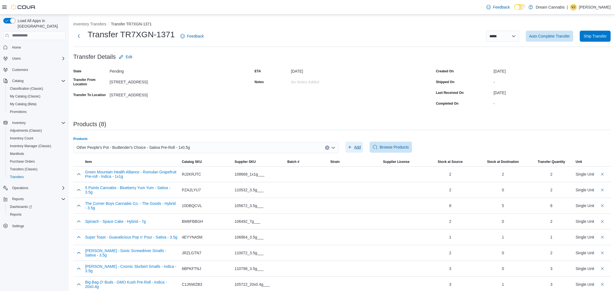
click at [356, 147] on span "Add" at bounding box center [357, 147] width 7 height 6
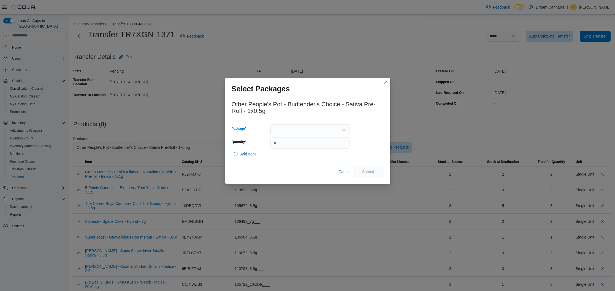
click at [292, 129] on div at bounding box center [310, 129] width 79 height 11
click at [292, 146] on span "H141PCT-PR05" at bounding box center [314, 147] width 66 height 6
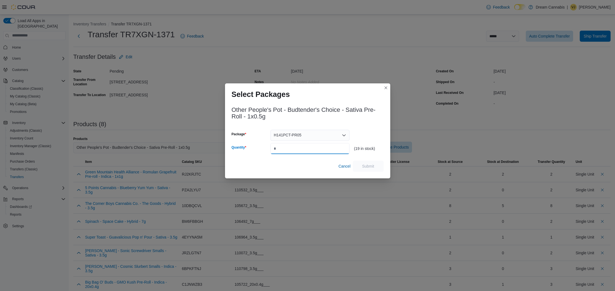
click at [292, 145] on input "Quantity" at bounding box center [310, 148] width 79 height 11
type input "**"
click at [361, 163] on span "Submit" at bounding box center [368, 165] width 24 height 11
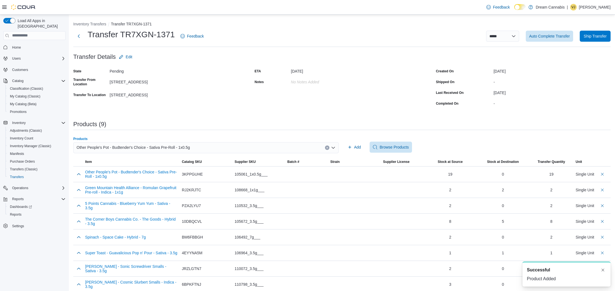
drag, startPoint x: 327, startPoint y: 147, endPoint x: 284, endPoint y: 147, distance: 43.0
click at [327, 146] on icon "Clear input" at bounding box center [327, 147] width 2 height 2
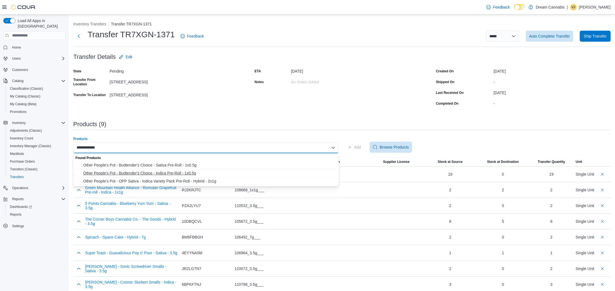
type input "**********"
click at [187, 173] on span "Other People's Pot - Budtender's Choice - Indica Pre-Roll - 1x0.5g" at bounding box center [209, 173] width 252 height 6
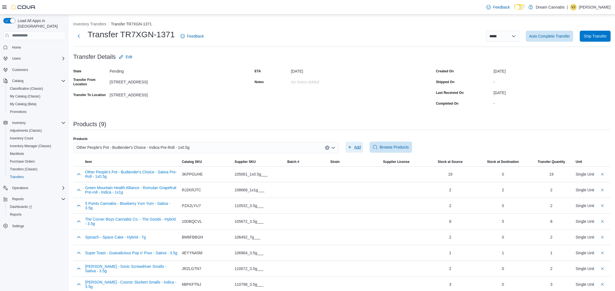
click at [354, 146] on span "Add" at bounding box center [355, 146] width 14 height 11
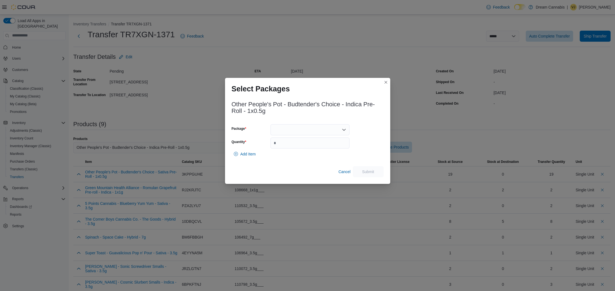
click at [317, 130] on div at bounding box center [310, 129] width 79 height 11
click at [306, 146] on span "H045DD-PR05" at bounding box center [314, 147] width 66 height 6
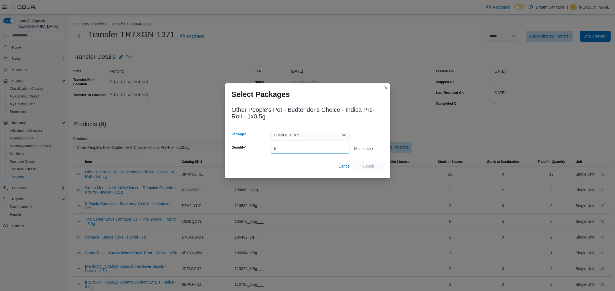
click at [303, 147] on input "Quantity" at bounding box center [310, 148] width 79 height 11
type input "*"
click at [363, 165] on span "Submit" at bounding box center [368, 166] width 12 height 6
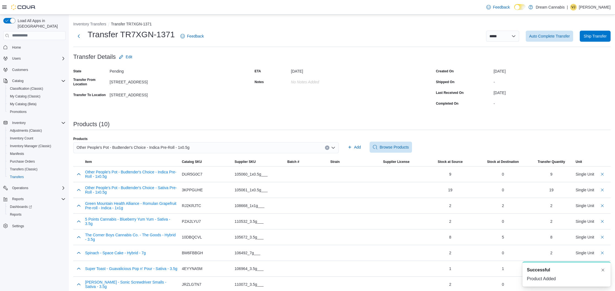
click at [326, 147] on icon "Clear input" at bounding box center [327, 147] width 2 height 2
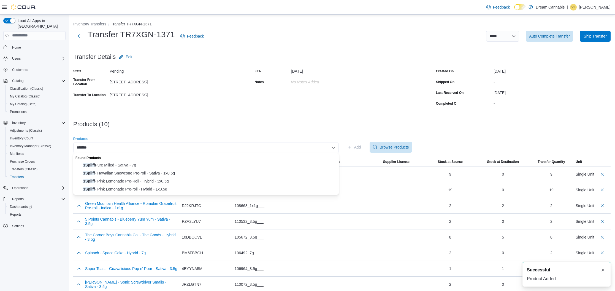
type input "*******"
click at [164, 186] on span "1Spliff - Pink Lemonade Pre-roll - Hybrid - 1x0.5g" at bounding box center [209, 189] width 252 height 6
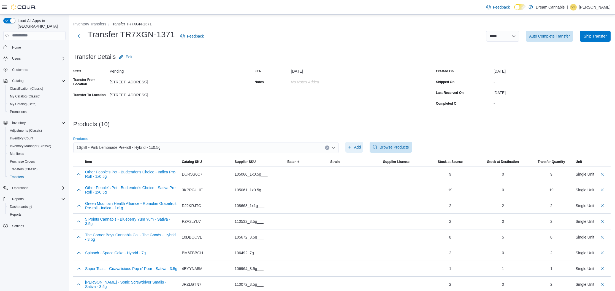
click at [350, 145] on icon "button" at bounding box center [350, 147] width 4 height 4
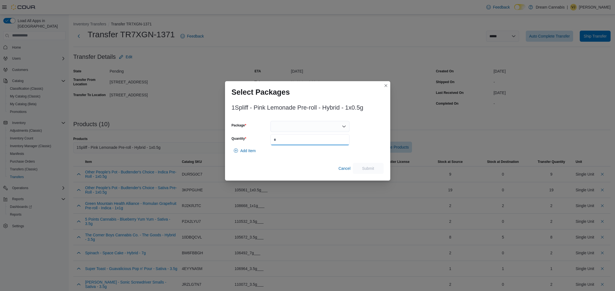
click at [321, 134] on div "Package Quantity" at bounding box center [291, 133] width 118 height 24
click at [319, 128] on div at bounding box center [310, 126] width 79 height 11
click at [309, 141] on button "PL191937" at bounding box center [310, 144] width 79 height 8
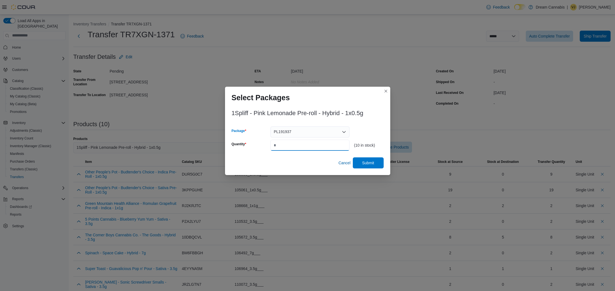
click at [308, 144] on input "*" at bounding box center [310, 144] width 79 height 11
type input "*"
type input "**"
click at [370, 158] on span "Submit" at bounding box center [368, 162] width 24 height 11
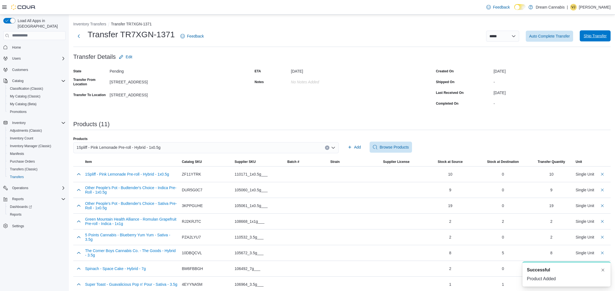
click at [596, 38] on span "Ship Transfer" at bounding box center [595, 36] width 23 height 6
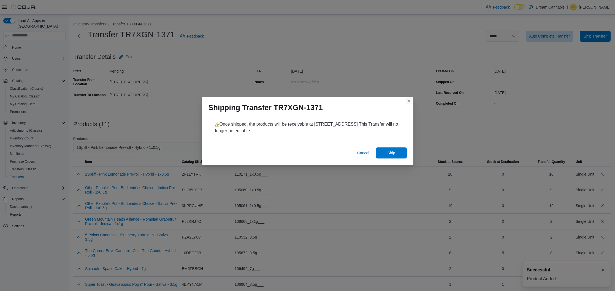
click at [408, 102] on button "Closes this modal window" at bounding box center [409, 100] width 7 height 7
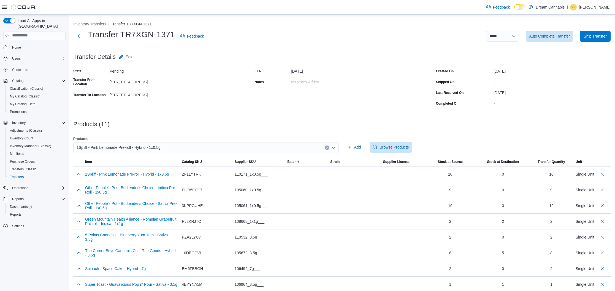
click at [327, 147] on icon "Clear input" at bounding box center [327, 147] width 1 height 1
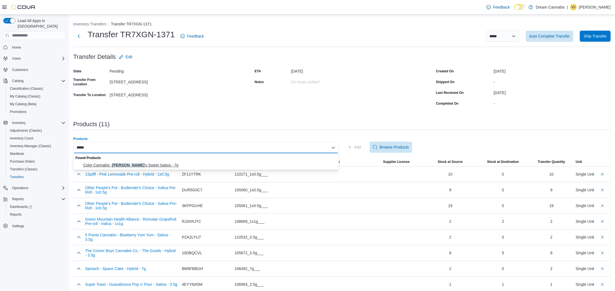
type input "*****"
drag, startPoint x: 194, startPoint y: 164, endPoint x: 229, endPoint y: 155, distance: 36.4
click at [194, 164] on span "Color Cannabis - [PERSON_NAME] 's Sweet Sativa - 7g" at bounding box center [209, 165] width 252 height 6
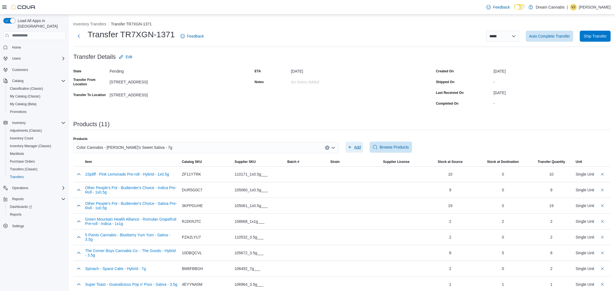
click at [362, 144] on button "Add" at bounding box center [355, 146] width 18 height 11
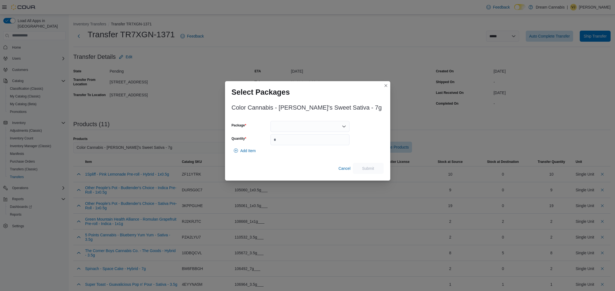
click at [304, 125] on div at bounding box center [310, 126] width 79 height 11
click at [303, 144] on span "L250600134" at bounding box center [314, 144] width 66 height 6
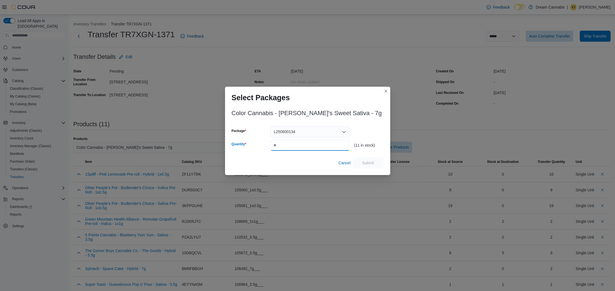
click at [305, 144] on input "Quantity" at bounding box center [310, 144] width 79 height 11
type input "**"
drag, startPoint x: 370, startPoint y: 161, endPoint x: 366, endPoint y: 159, distance: 4.2
click at [370, 161] on span "Submit" at bounding box center [368, 163] width 12 height 6
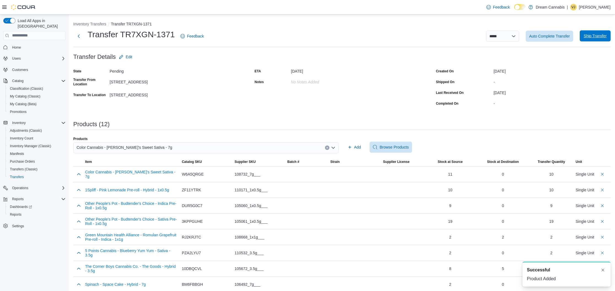
click at [605, 34] on span "Ship Transfer" at bounding box center [595, 36] width 23 height 6
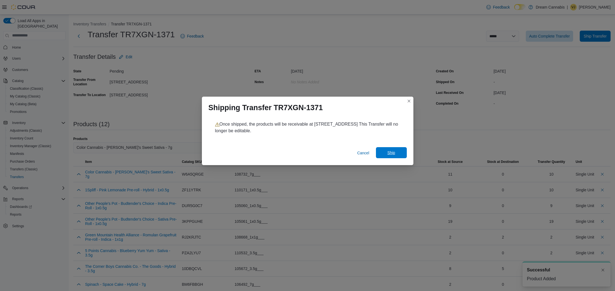
click at [396, 154] on span "Ship" at bounding box center [392, 152] width 24 height 11
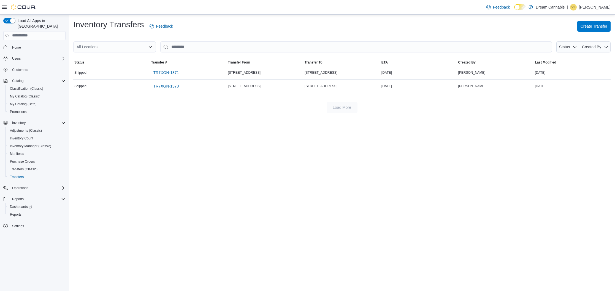
click at [592, 6] on p "[PERSON_NAME]" at bounding box center [595, 7] width 32 height 7
click at [577, 61] on ul "Change Password Help Cova Learning Sign Out" at bounding box center [583, 37] width 55 height 49
click at [577, 54] on span "Sign Out" at bounding box center [575, 55] width 15 height 6
